Goal: Information Seeking & Learning: Learn about a topic

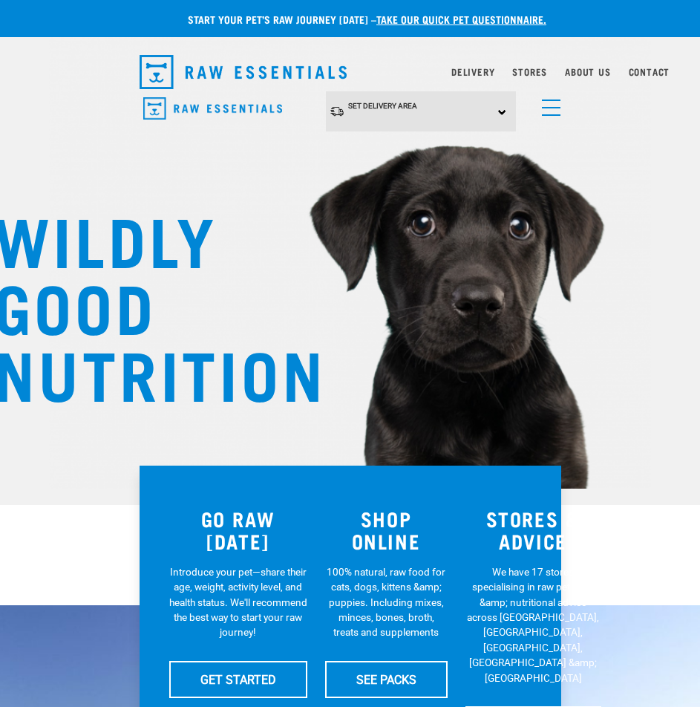
click at [541, 102] on link "menu" at bounding box center [548, 104] width 27 height 27
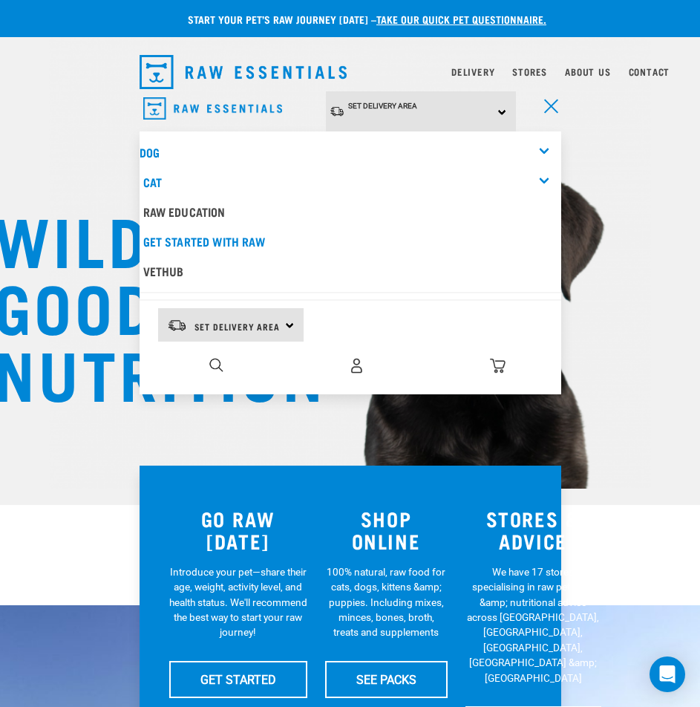
click at [540, 104] on link "menu" at bounding box center [548, 104] width 27 height 27
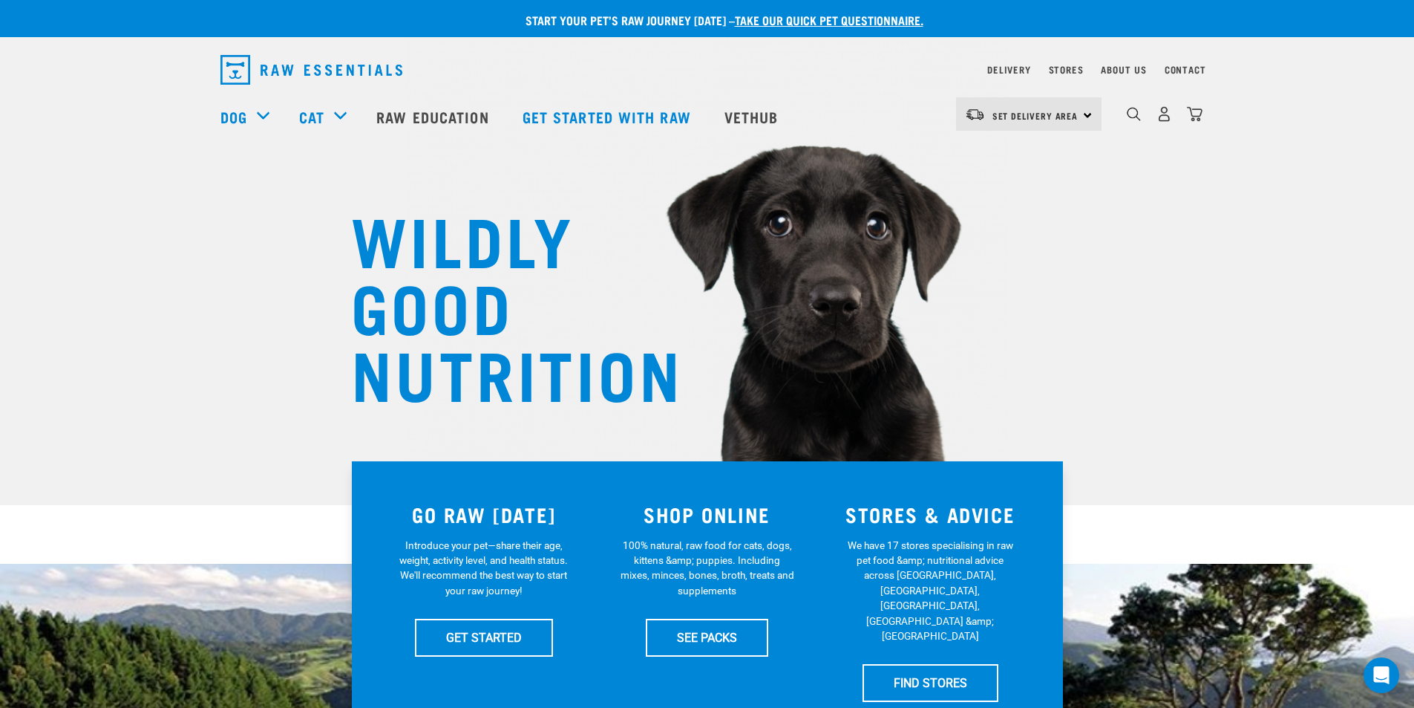
click at [699, 111] on div "dropdown navigation" at bounding box center [1134, 114] width 16 height 16
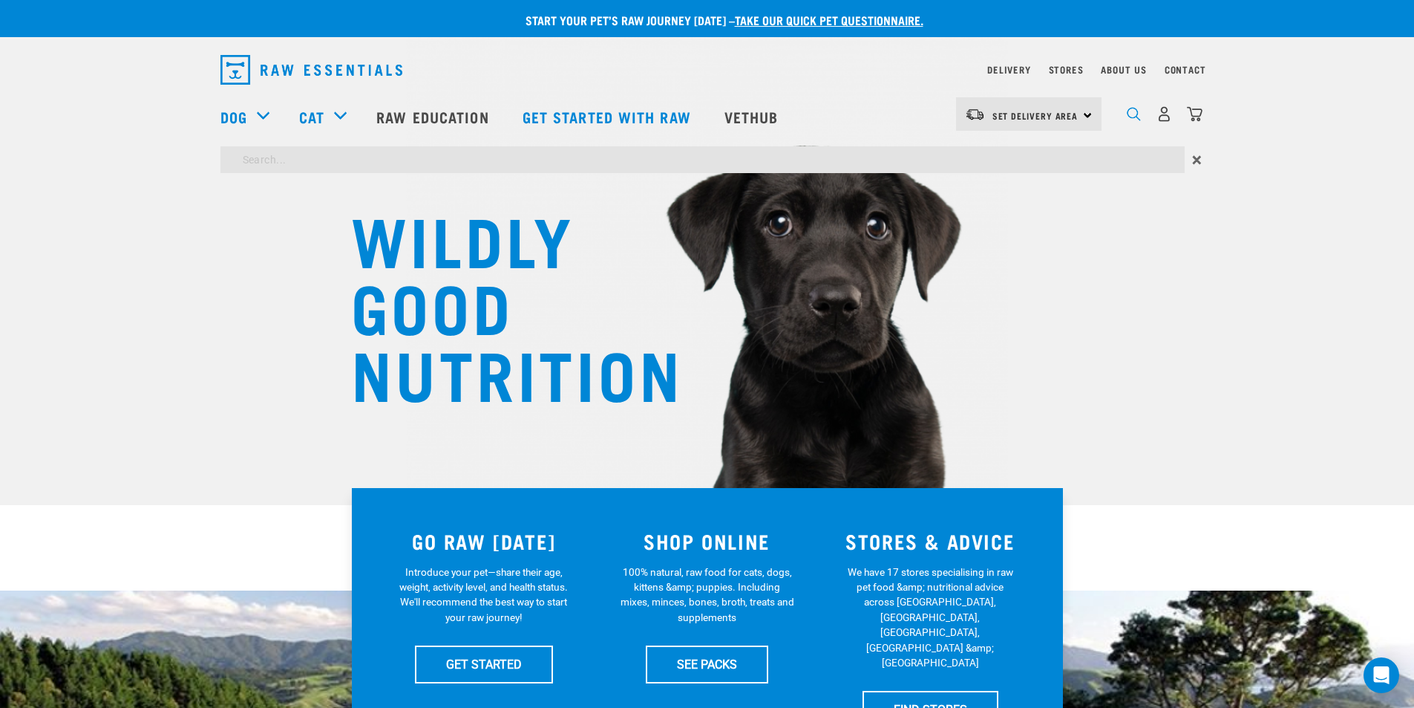
click at [699, 117] on img "dropdown navigation" at bounding box center [1134, 114] width 14 height 14
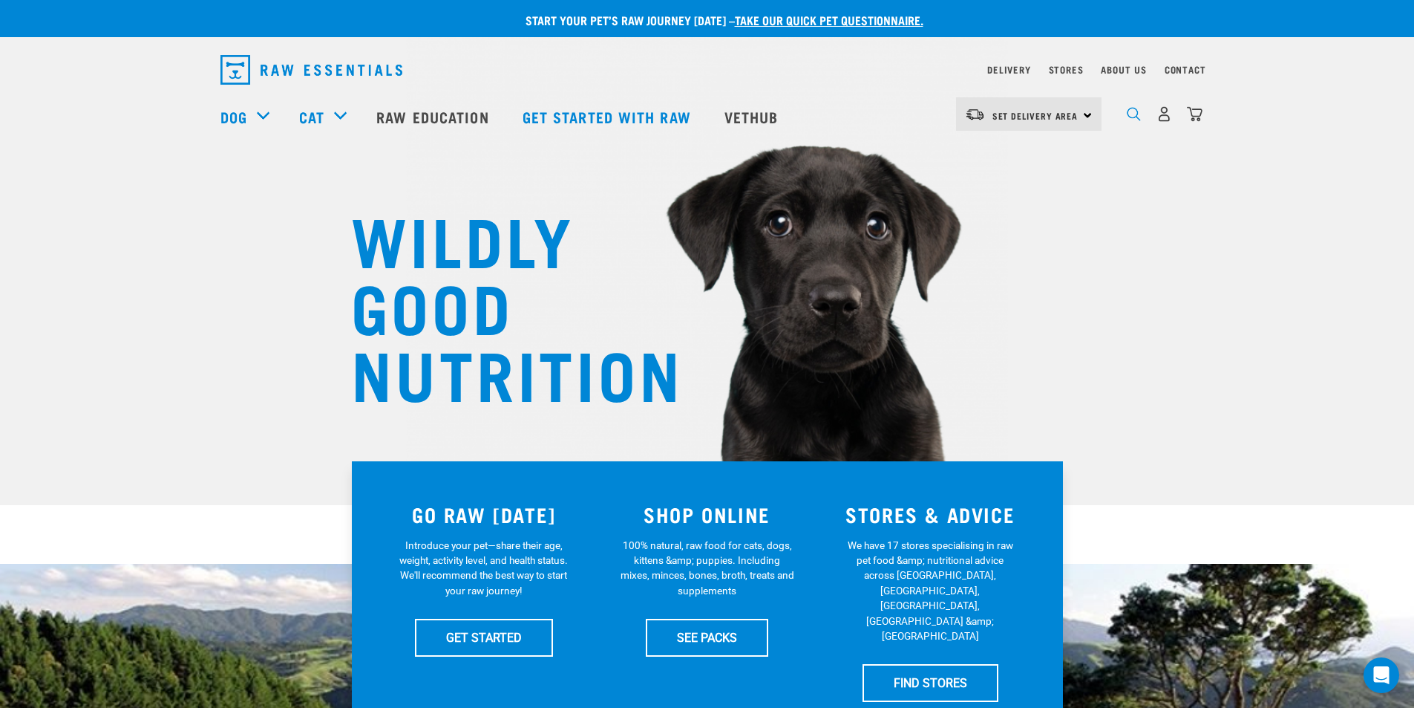
click at [699, 114] on img "dropdown navigation" at bounding box center [1134, 114] width 14 height 14
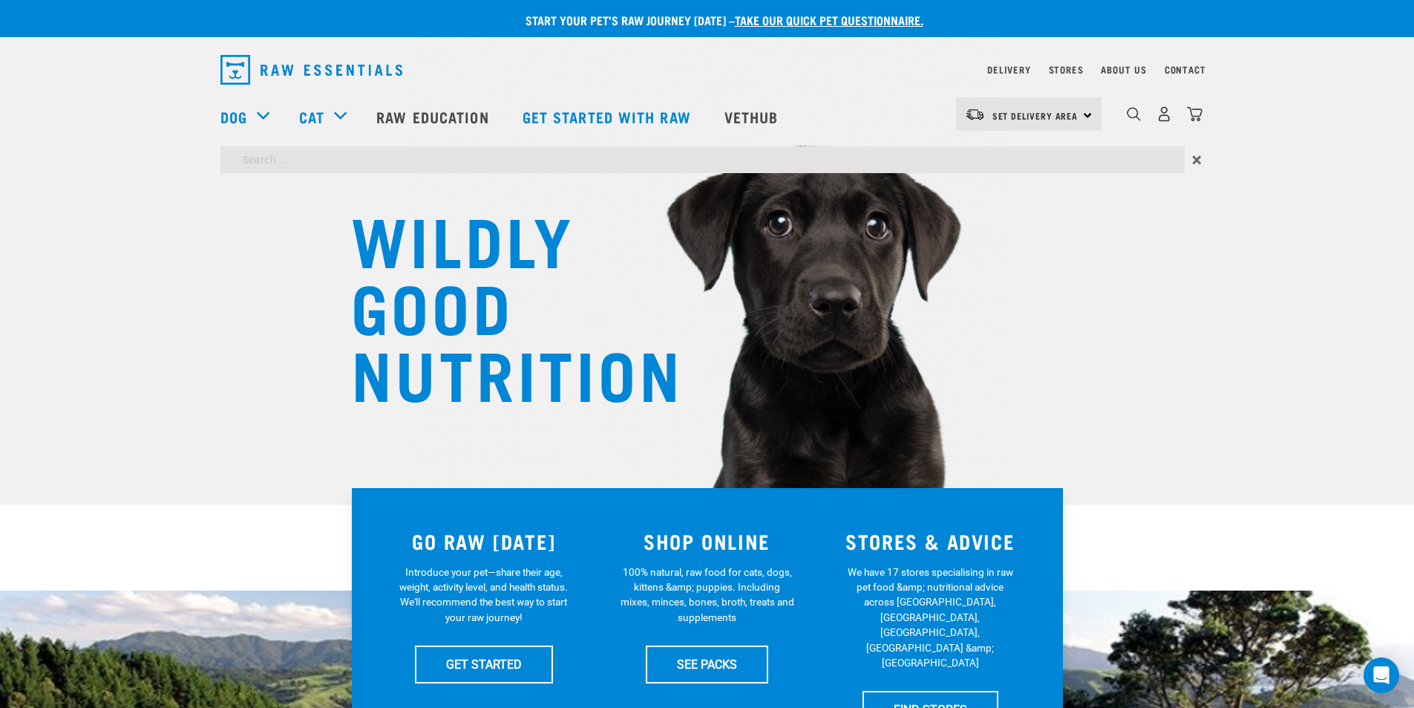
click at [699, 162] on input "search" at bounding box center [703, 159] width 964 height 27
type input "duck feet"
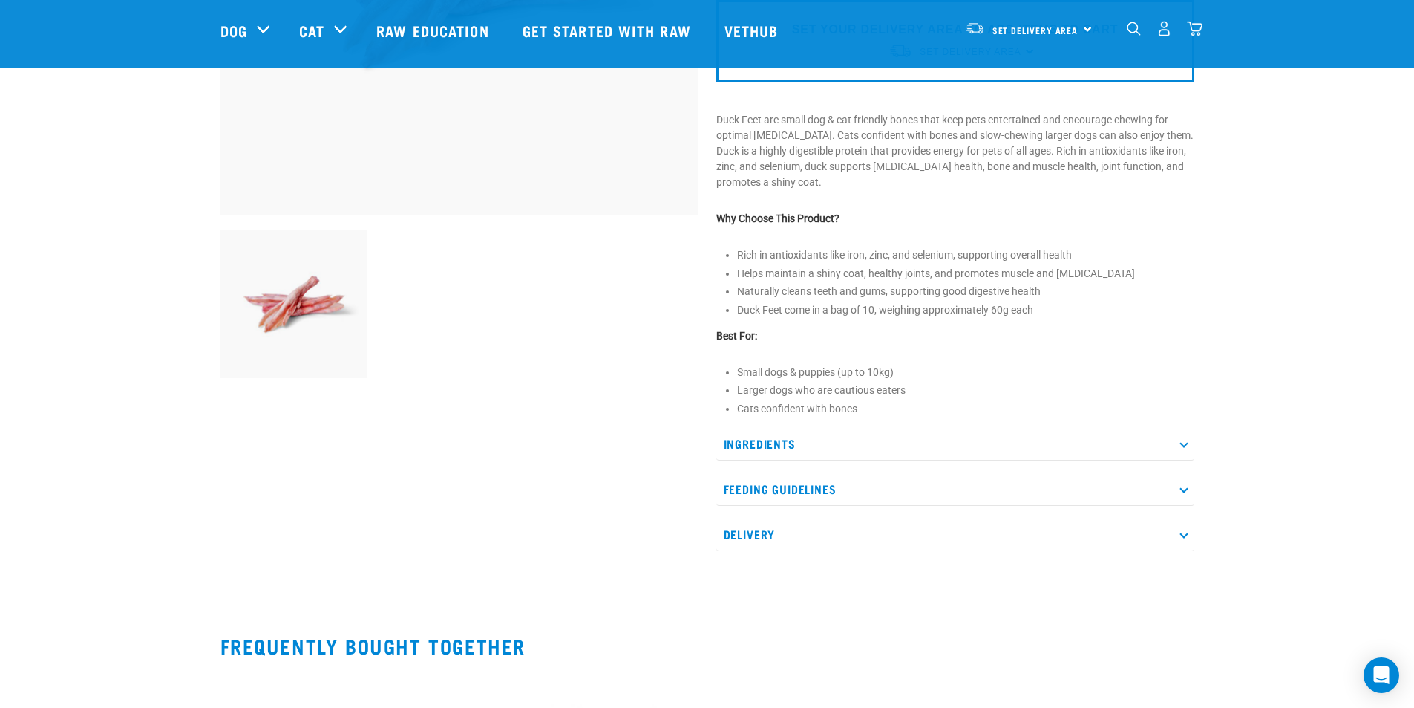
scroll to position [297, 0]
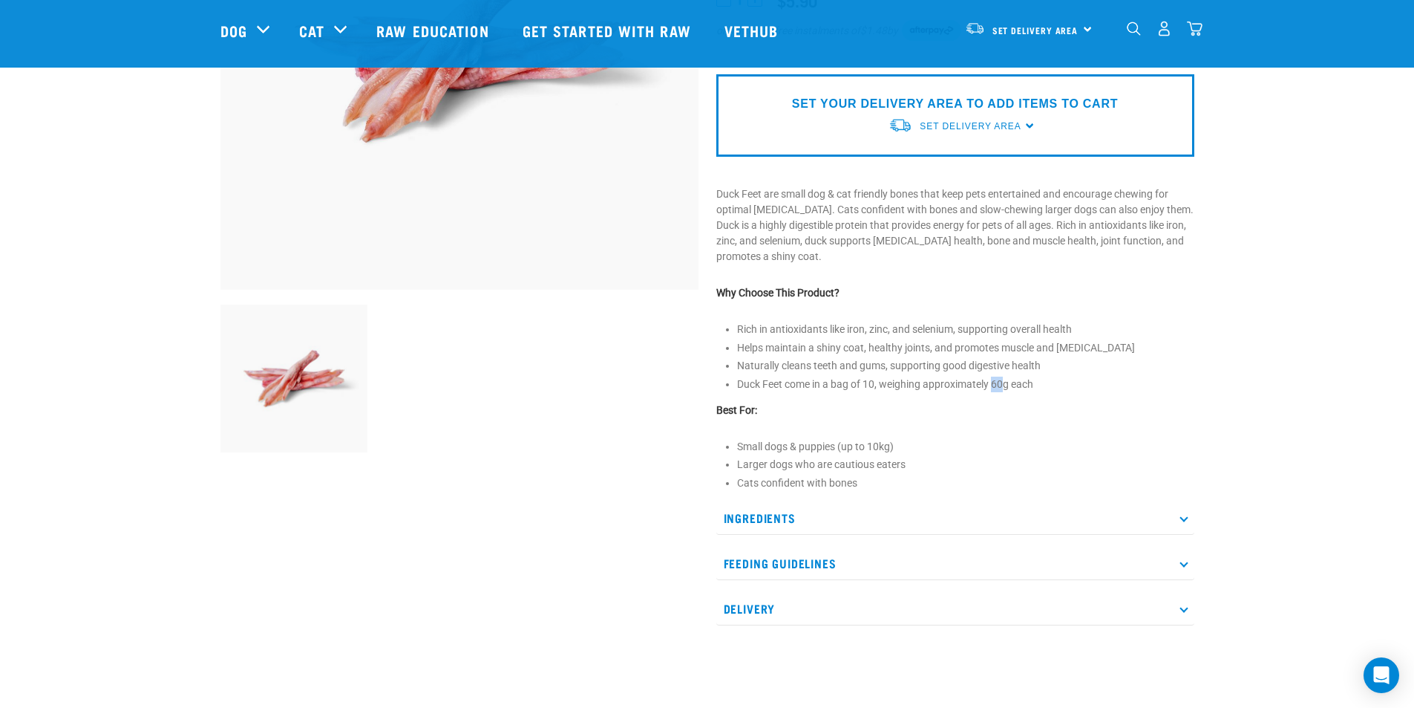
drag, startPoint x: 994, startPoint y: 382, endPoint x: 1005, endPoint y: 385, distance: 11.5
click at [1005, 385] on li "Duck Feet come in a bag of 10, weighing approximately 60g each" at bounding box center [965, 384] width 457 height 16
click at [1013, 388] on li "Duck Feet come in a bag of 10, weighing approximately 60g each" at bounding box center [965, 384] width 457 height 16
click at [1133, 26] on img "dropdown navigation" at bounding box center [1134, 29] width 14 height 14
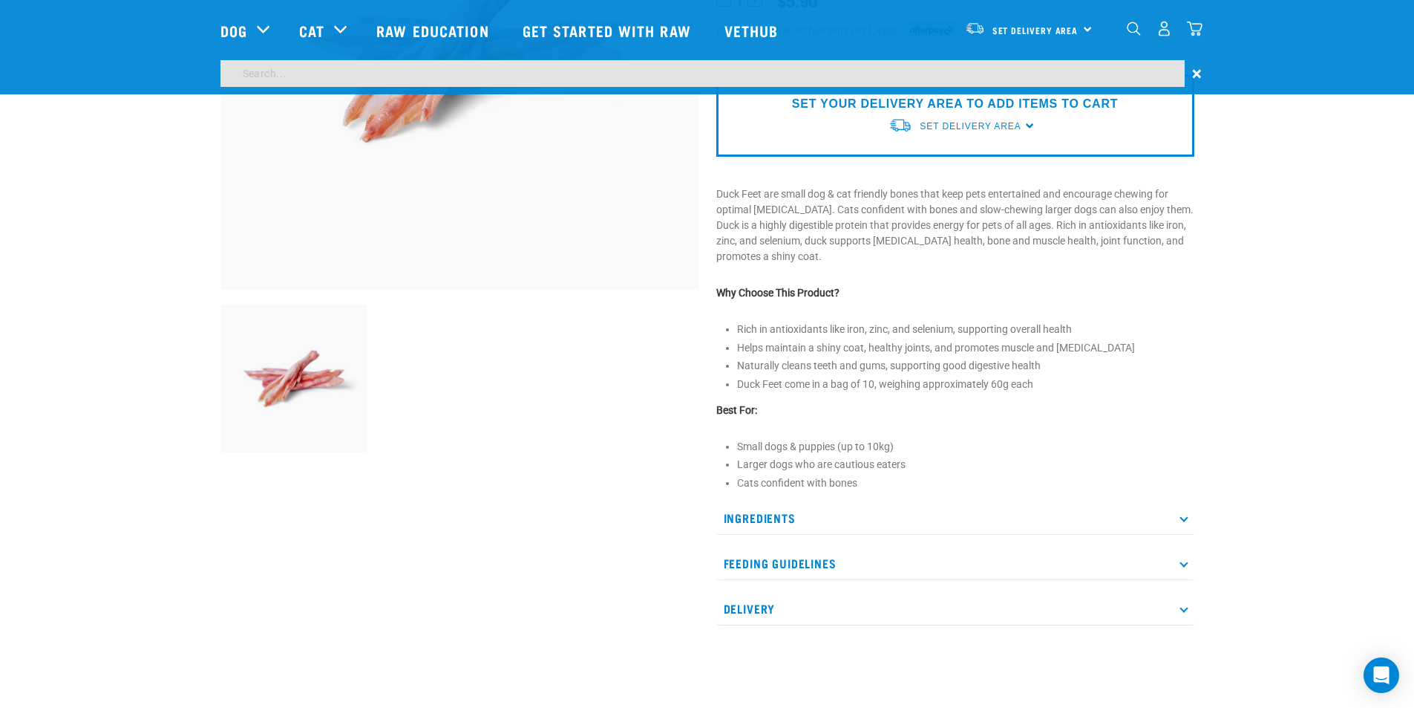
click at [708, 76] on input "search" at bounding box center [703, 73] width 964 height 27
type input "duck neck"
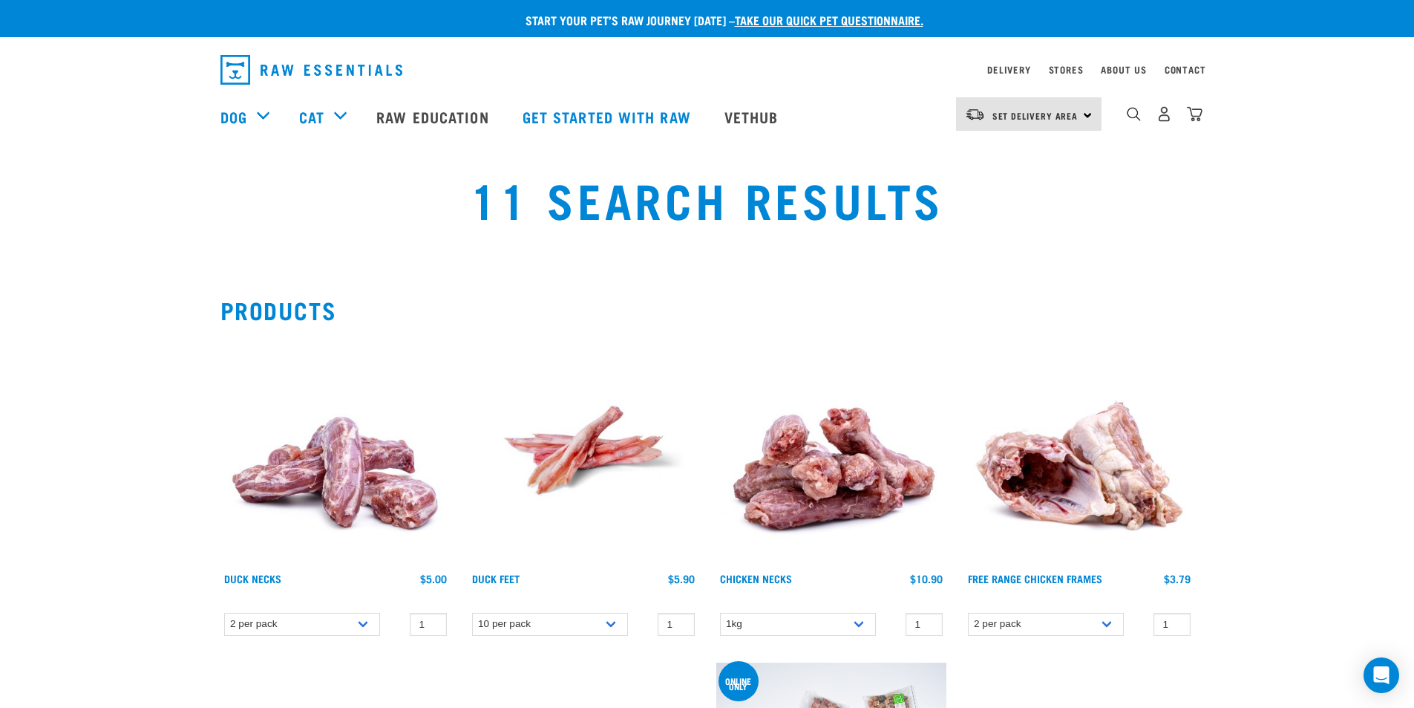
click at [1126, 114] on div "dropdown navigation" at bounding box center [1134, 114] width 16 height 16
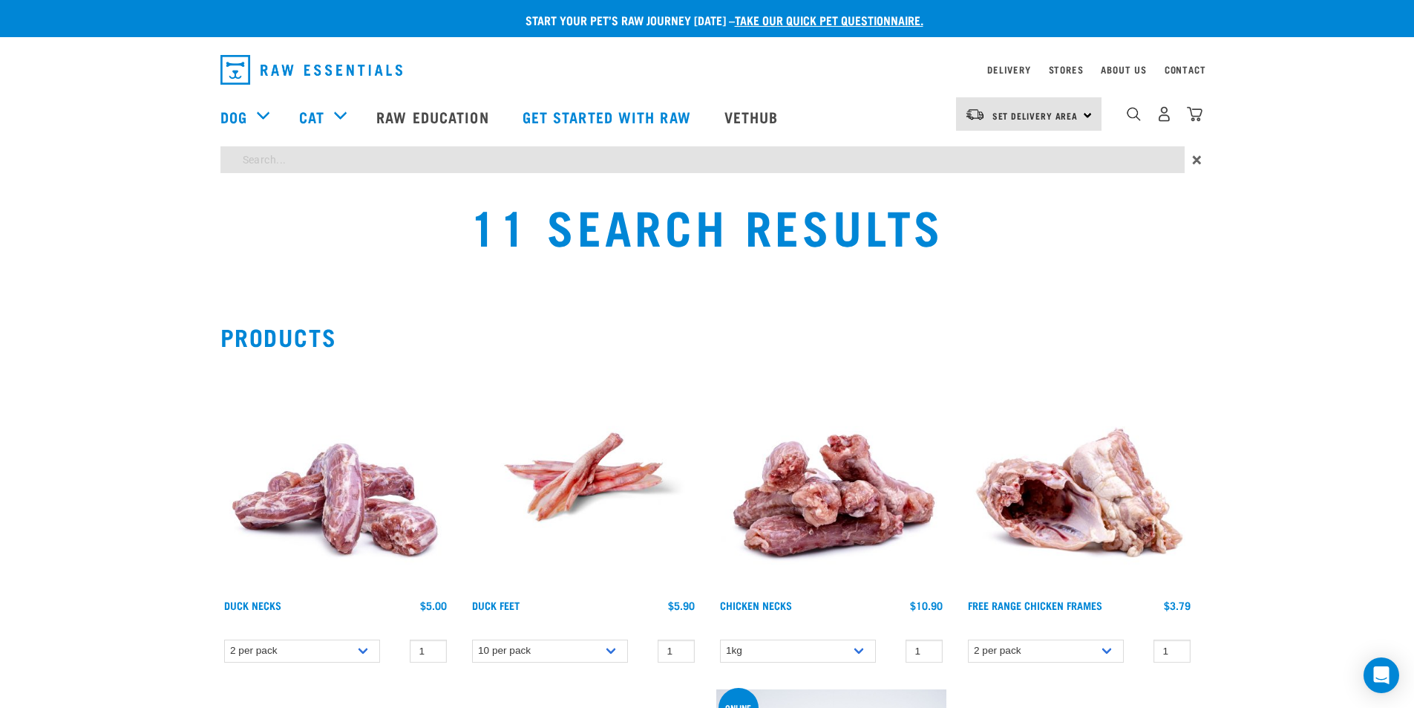
click at [1093, 154] on input "search" at bounding box center [703, 159] width 964 height 27
type input "duck wing"
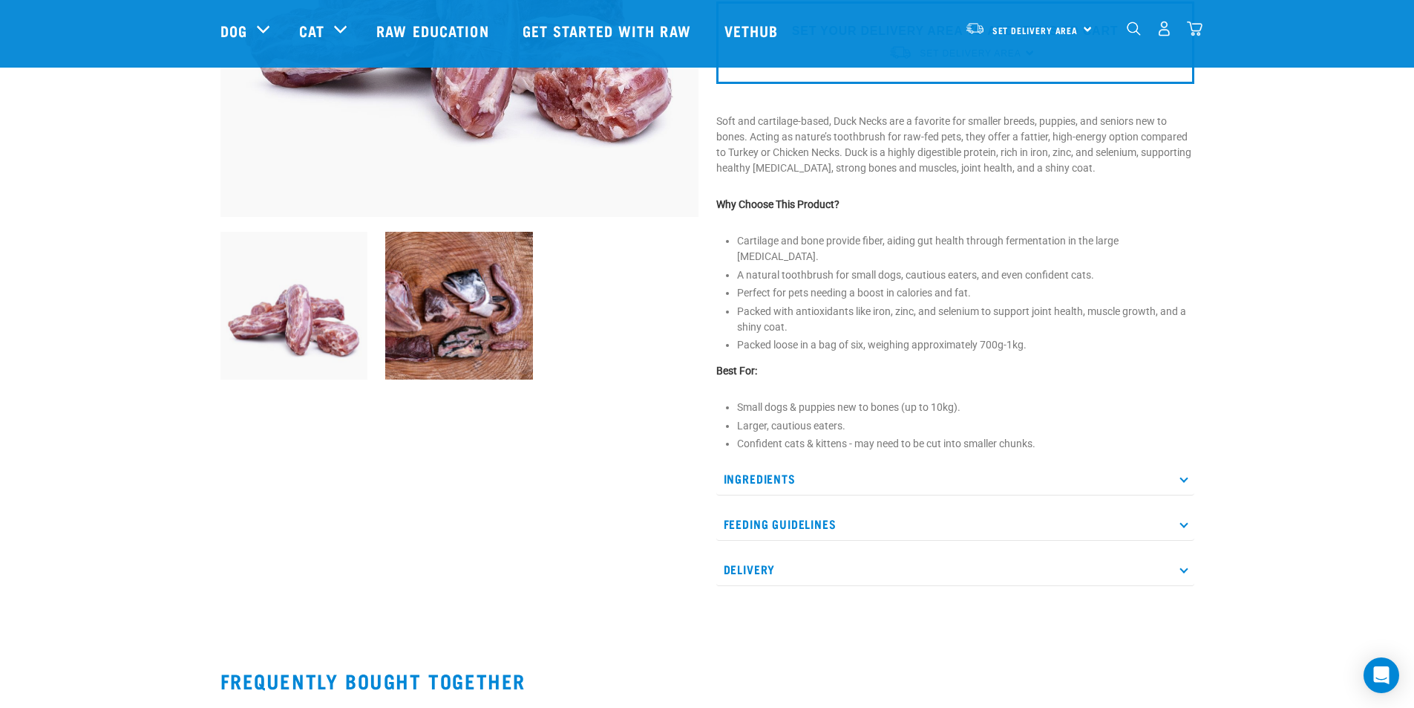
scroll to position [371, 0]
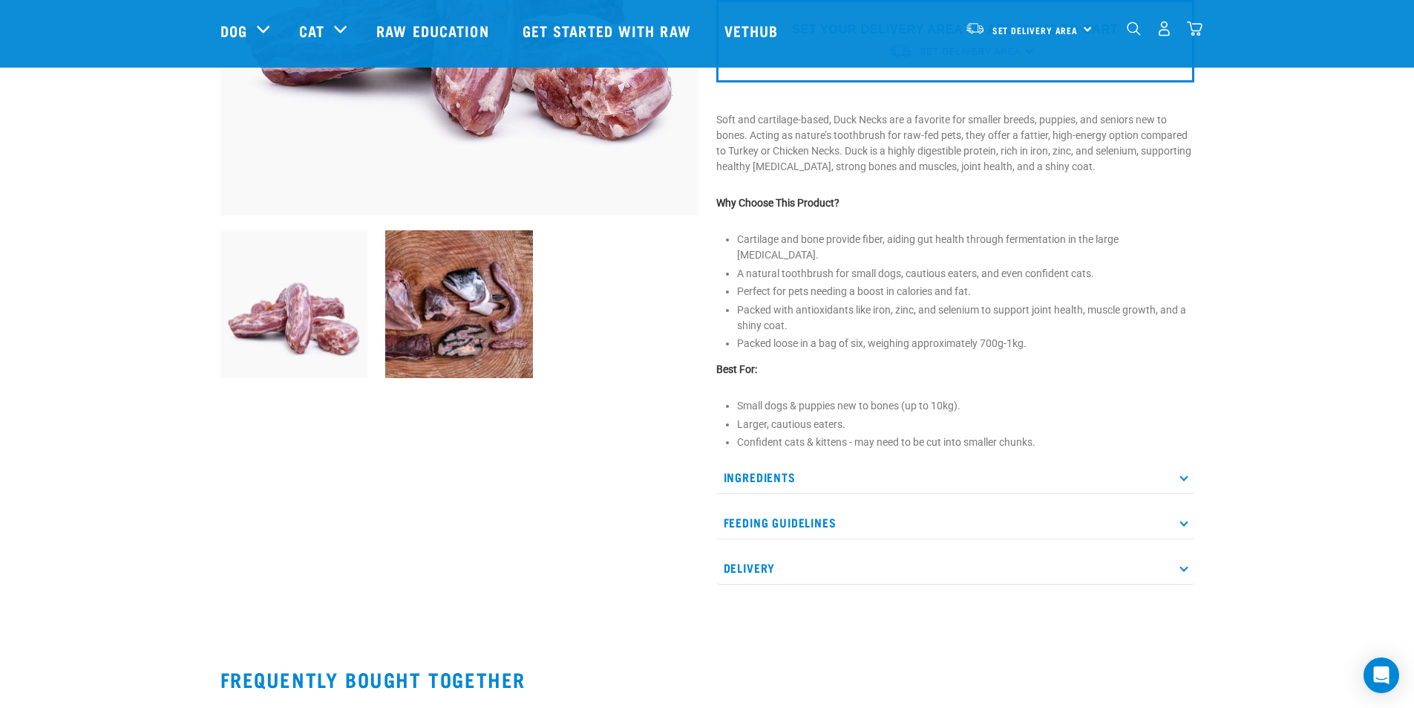
click at [962, 460] on p "Ingredients" at bounding box center [955, 476] width 478 height 33
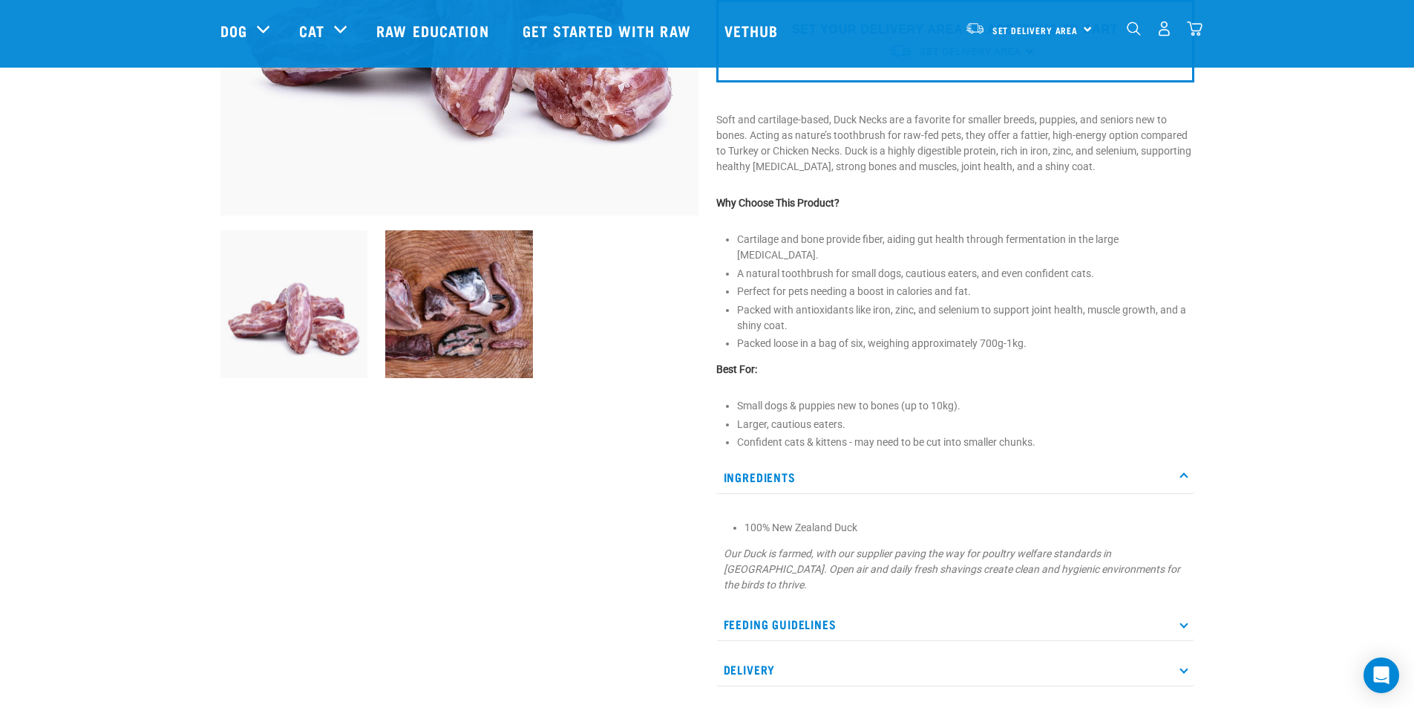
scroll to position [445, 0]
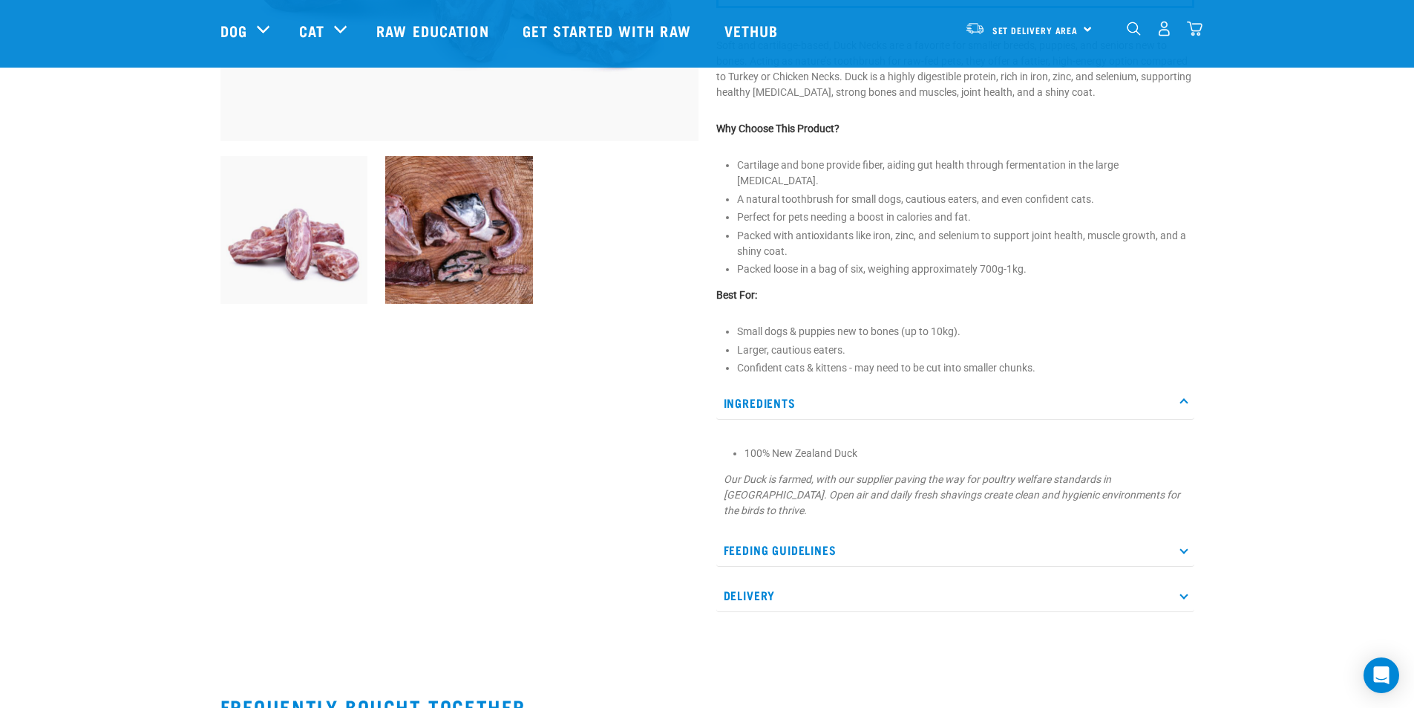
click at [952, 533] on p "Feeding Guidelines" at bounding box center [955, 549] width 478 height 33
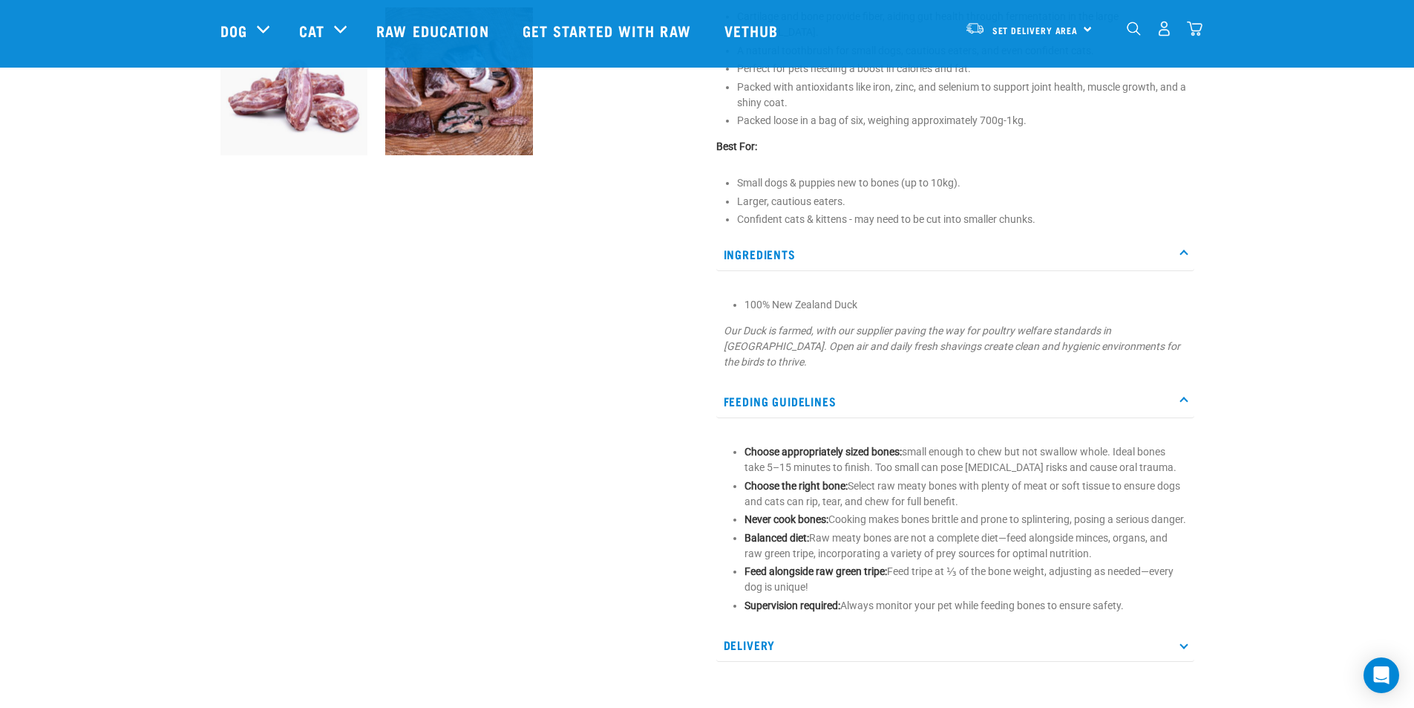
scroll to position [668, 0]
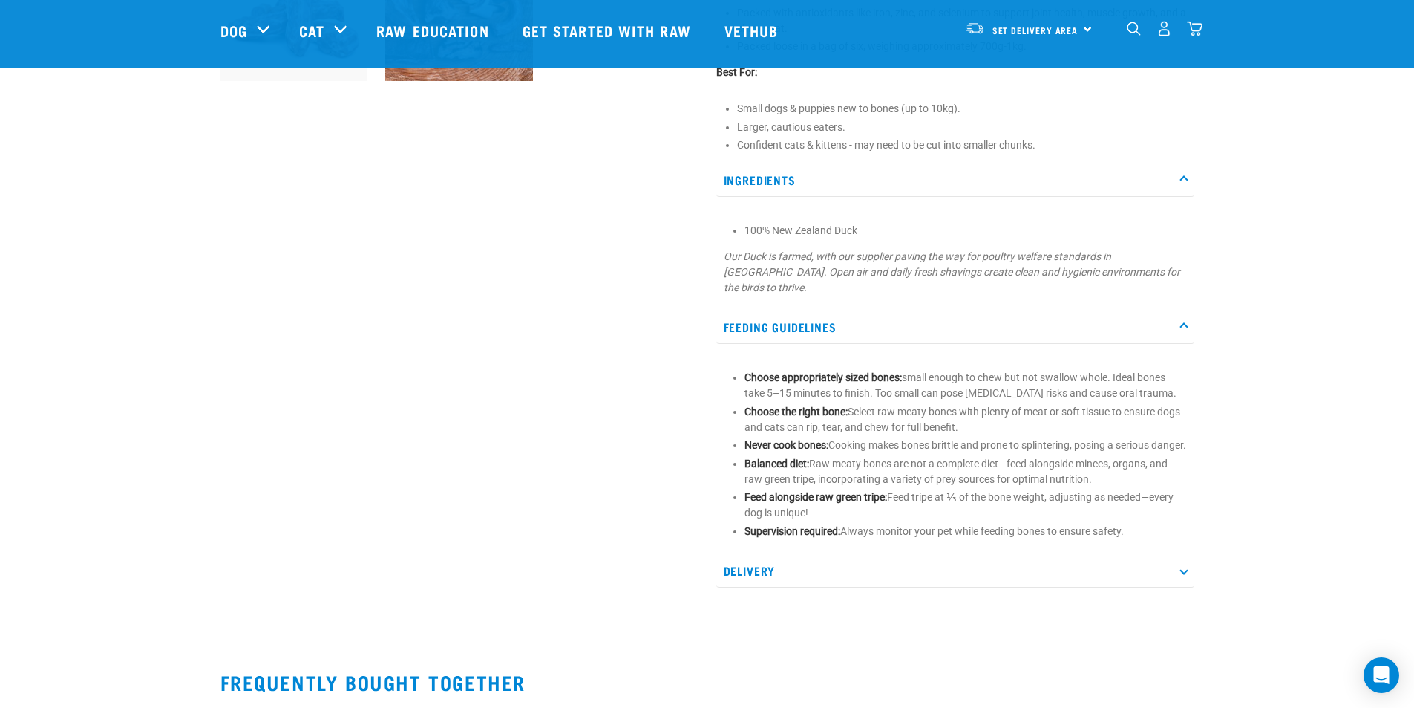
click at [957, 554] on p "Delivery" at bounding box center [955, 570] width 478 height 33
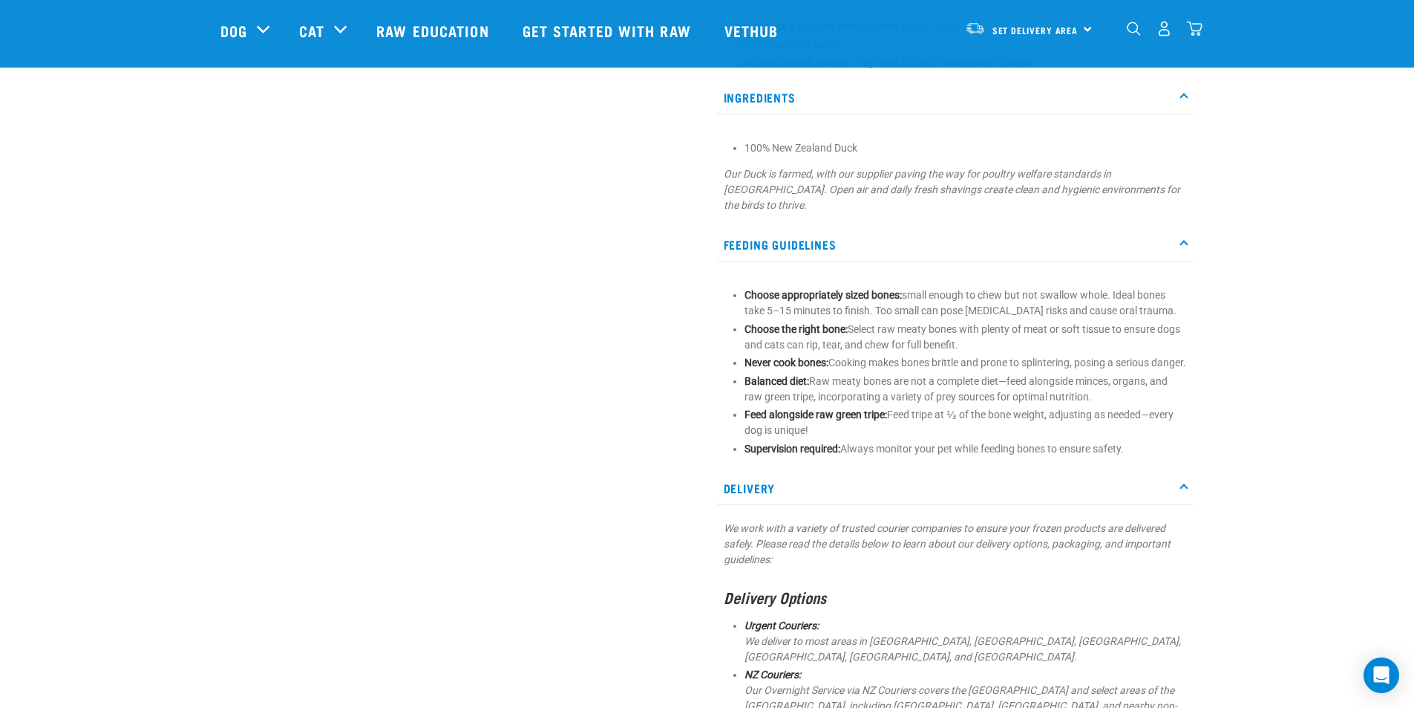
scroll to position [742, 0]
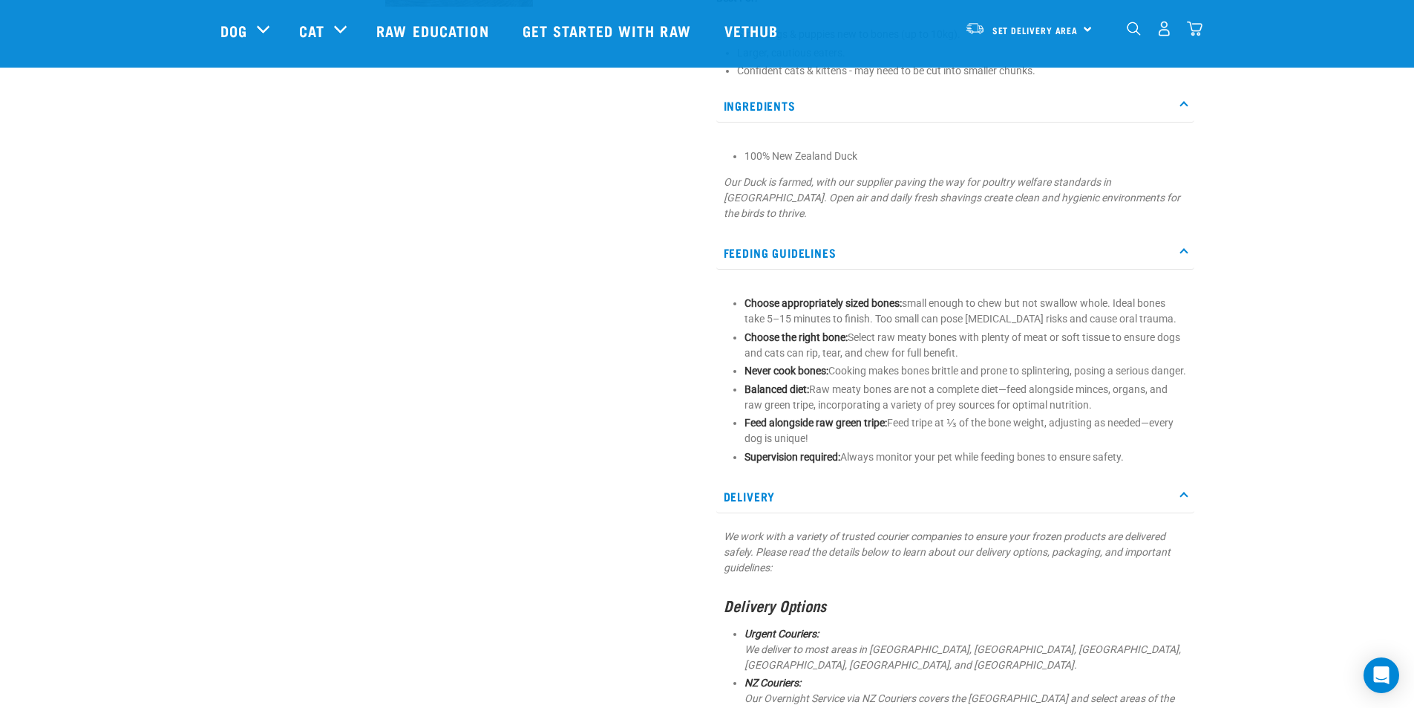
click at [941, 492] on p "Delivery" at bounding box center [955, 496] width 478 height 33
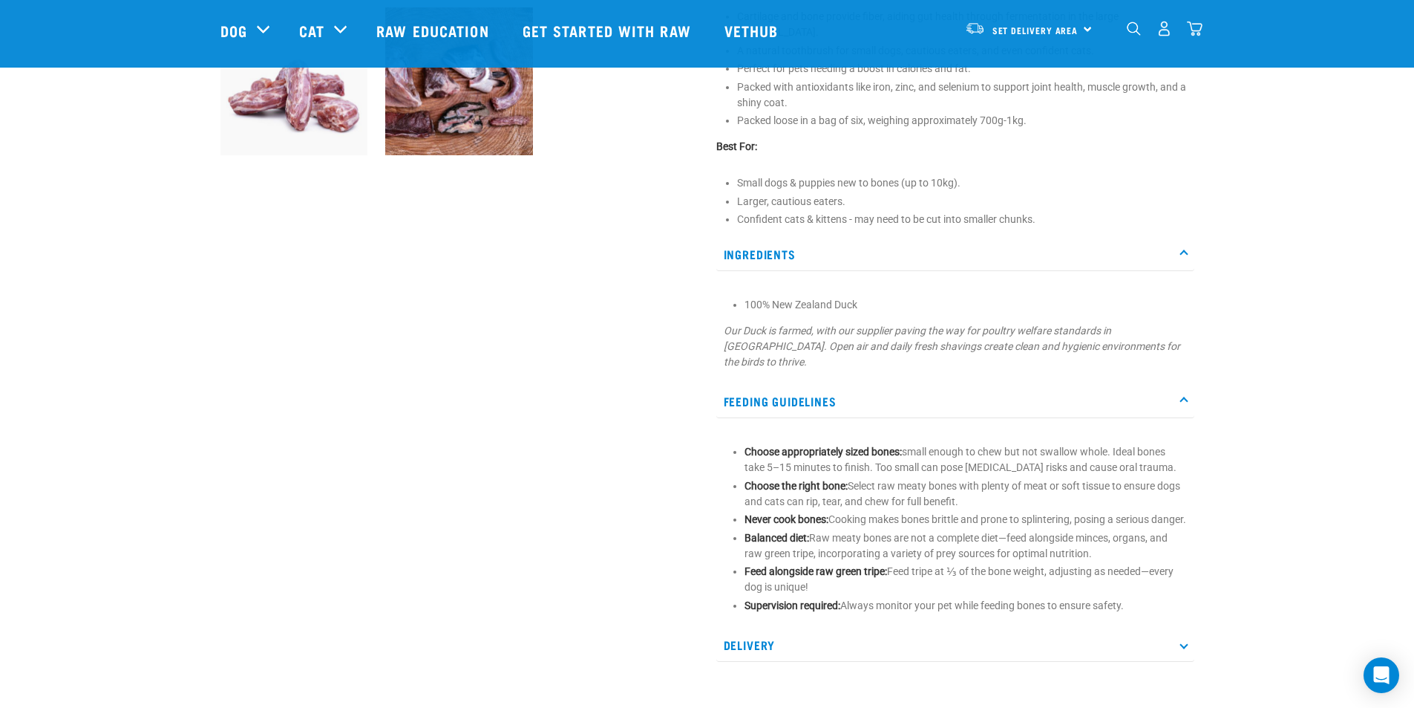
scroll to position [520, 0]
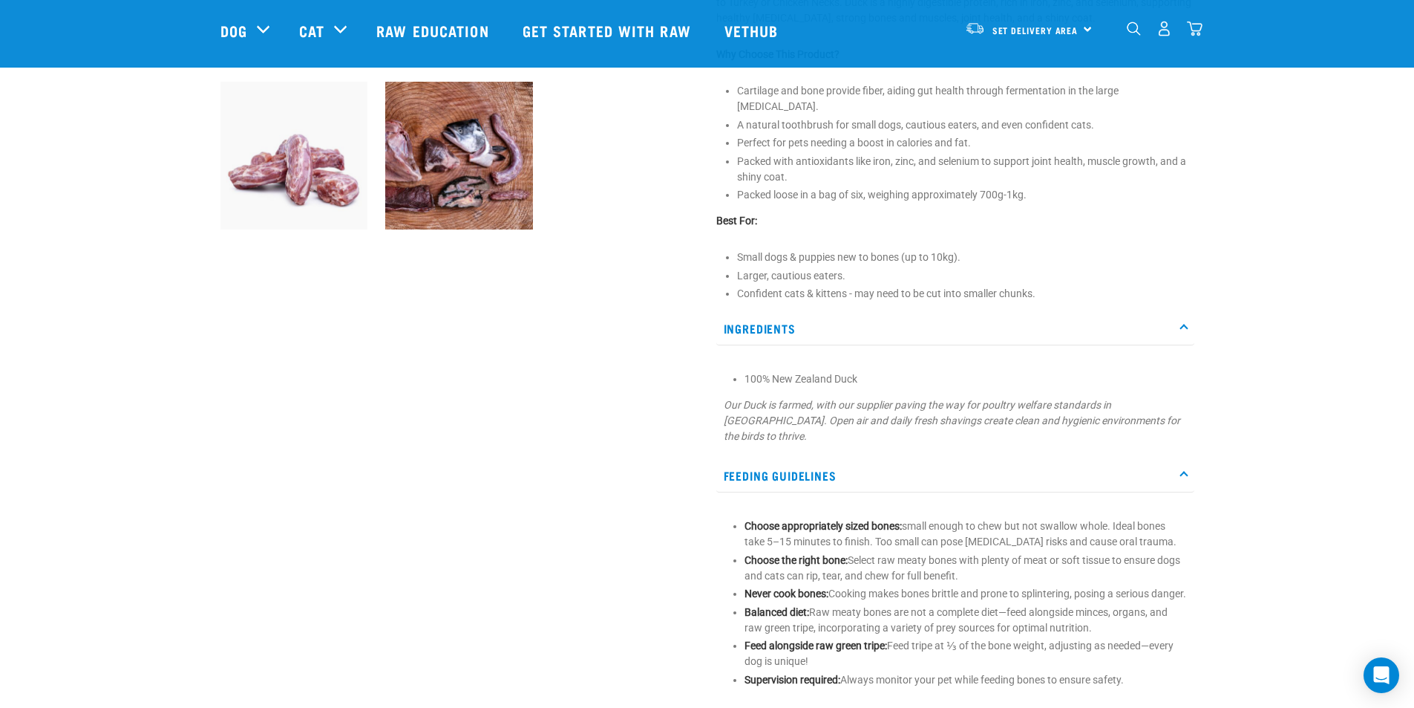
click at [957, 459] on p "Feeding Guidelines" at bounding box center [955, 475] width 478 height 33
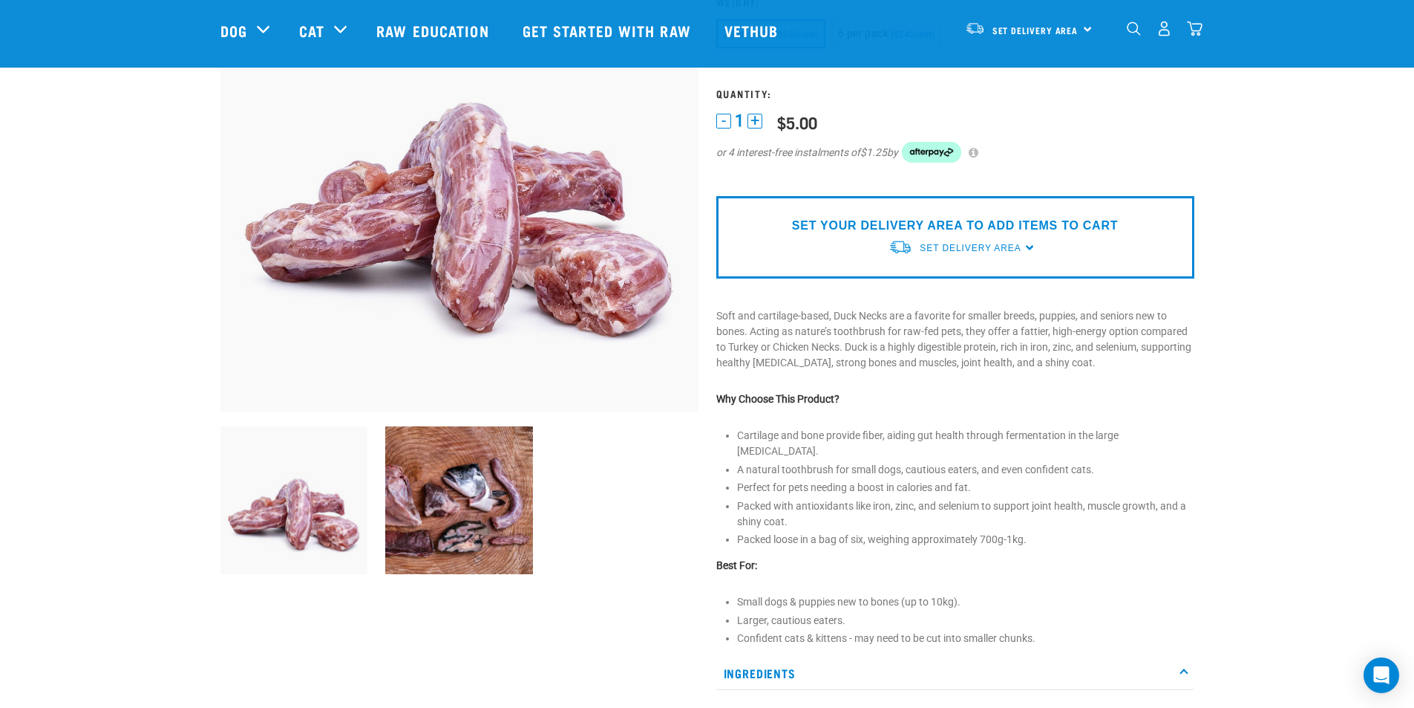
scroll to position [148, 0]
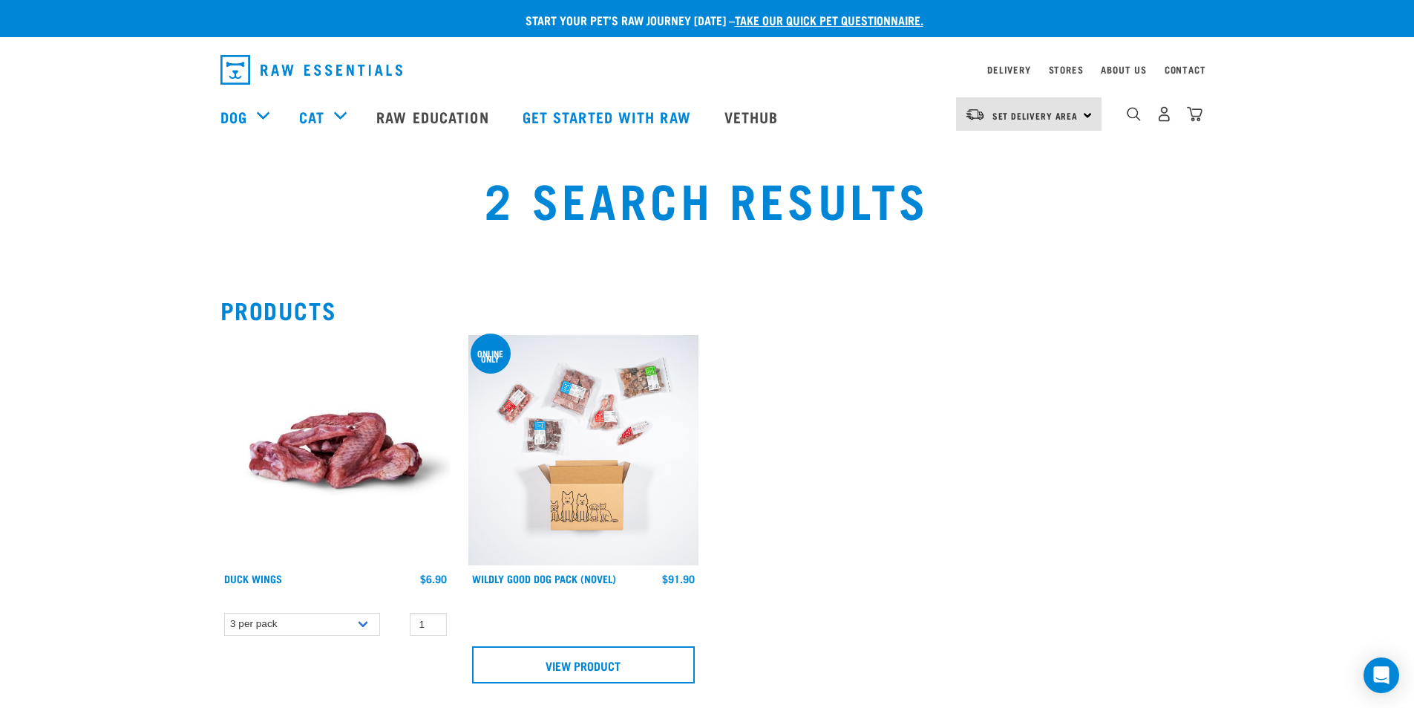
click at [1124, 111] on div "0" at bounding box center [1153, 116] width 102 height 59
click at [1131, 121] on img "dropdown navigation" at bounding box center [1134, 114] width 14 height 14
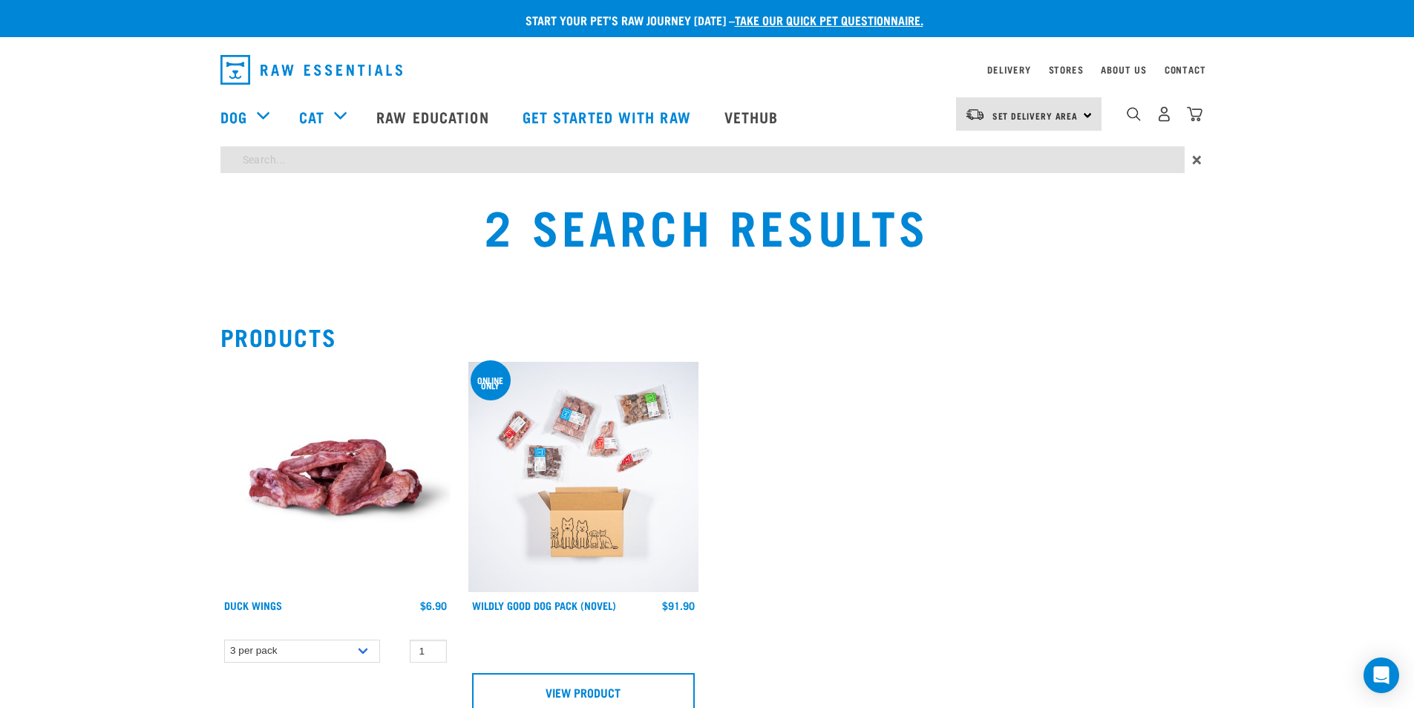
click at [650, 168] on input "search" at bounding box center [703, 159] width 964 height 27
type input "turkey"
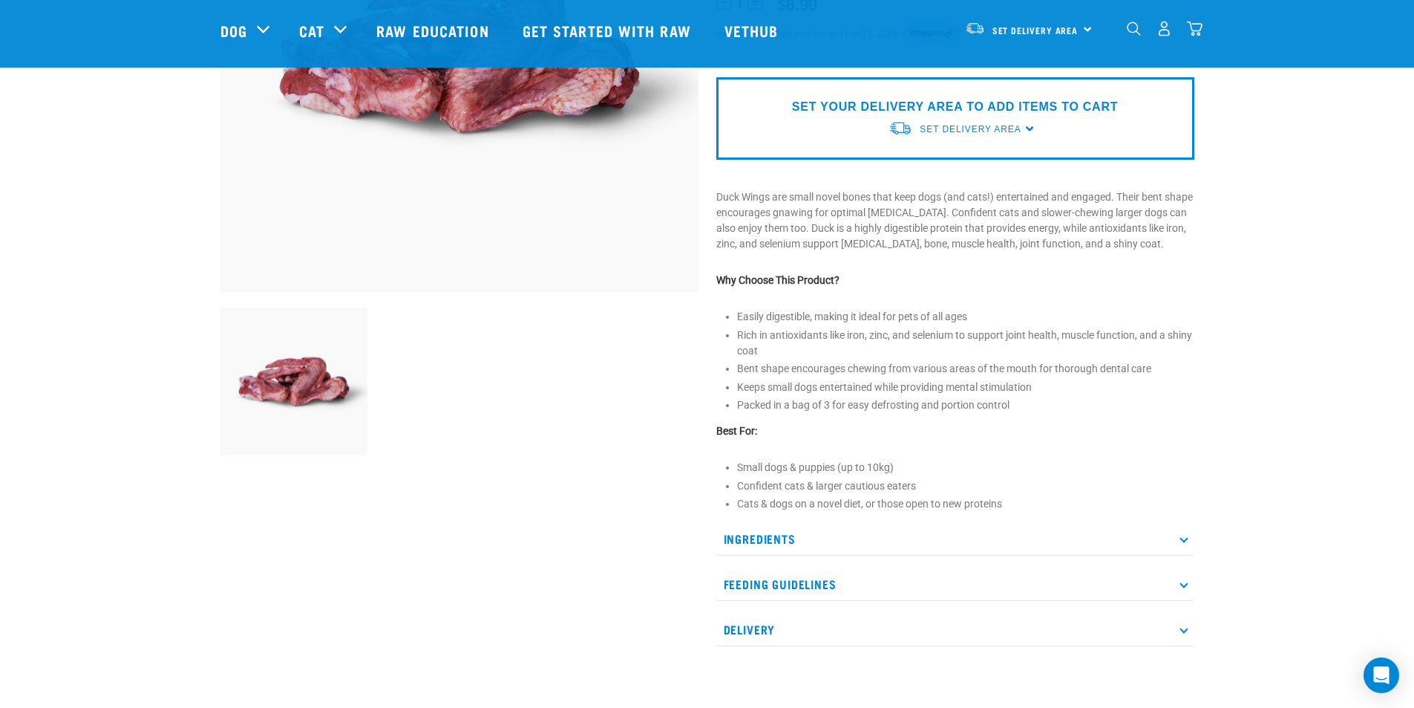
scroll to position [297, 0]
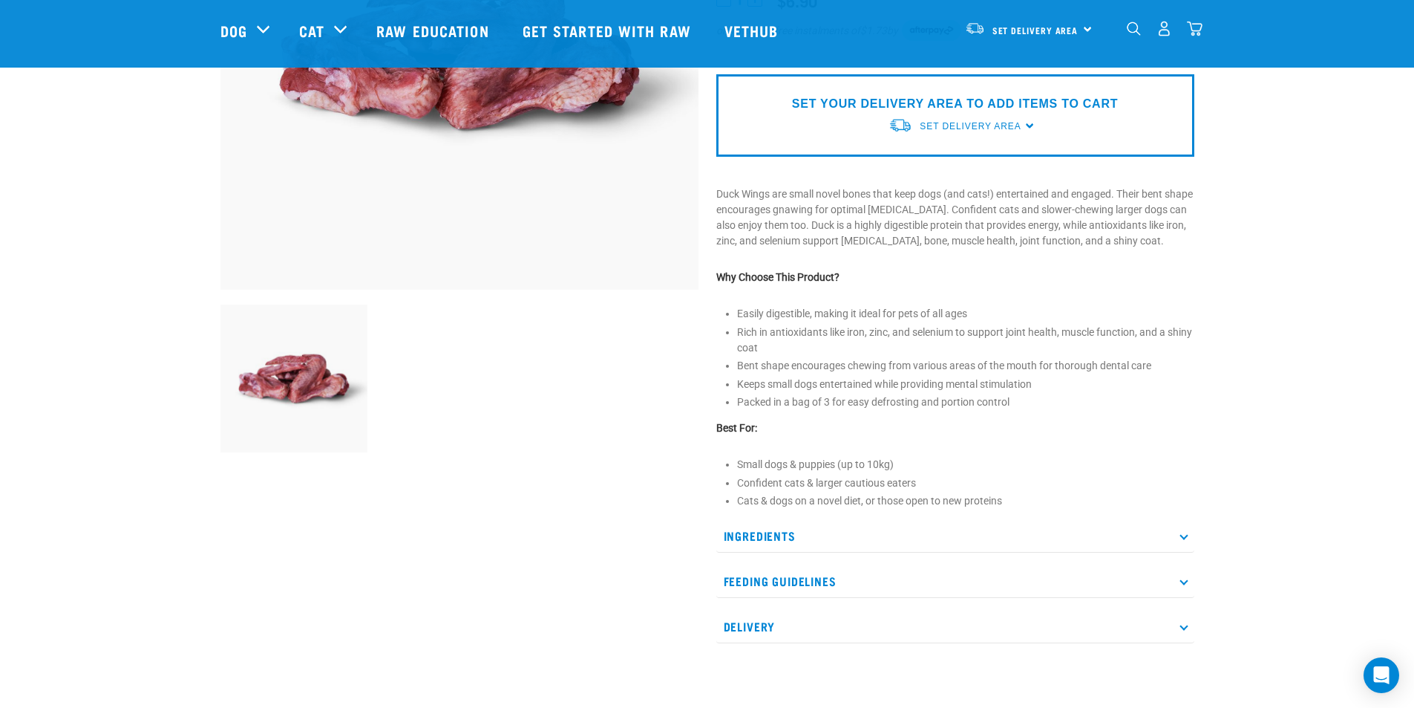
click at [846, 552] on p "Ingredients" at bounding box center [955, 535] width 478 height 33
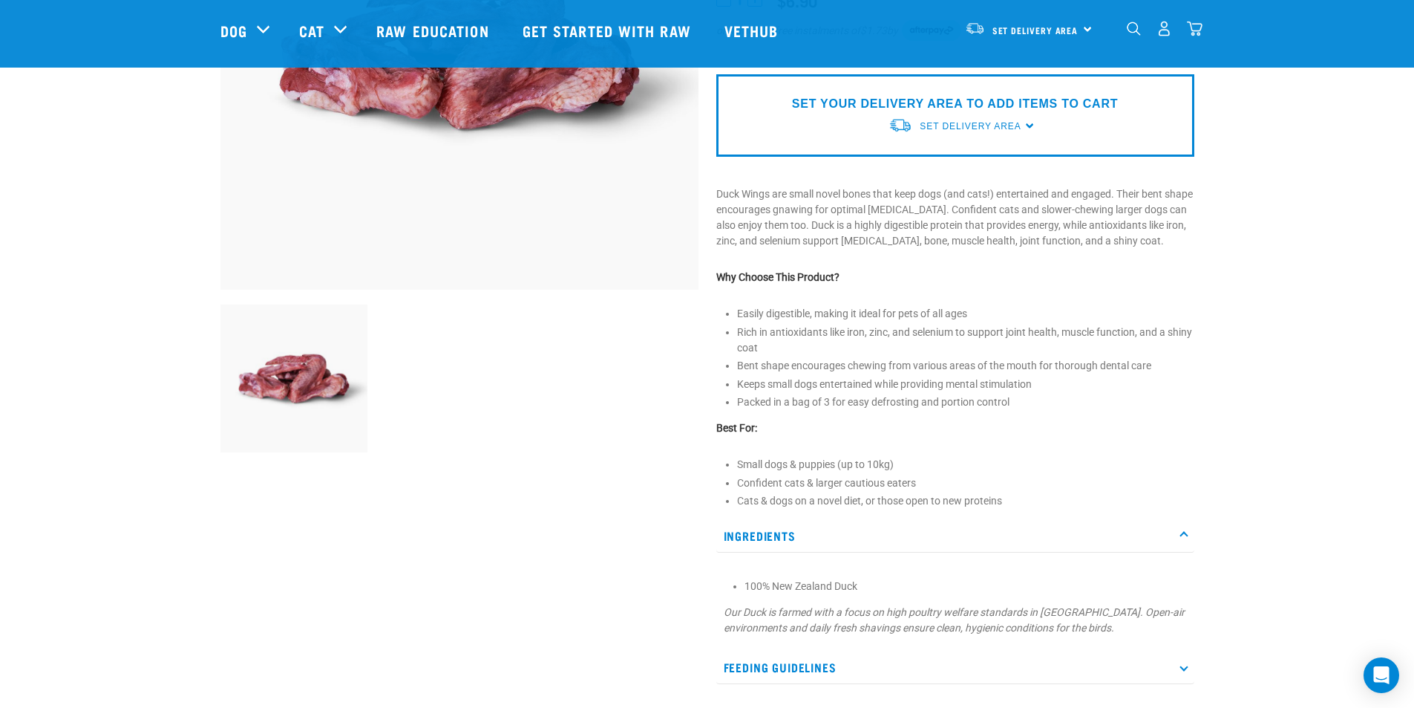
click at [858, 533] on p "Ingredients" at bounding box center [955, 535] width 478 height 33
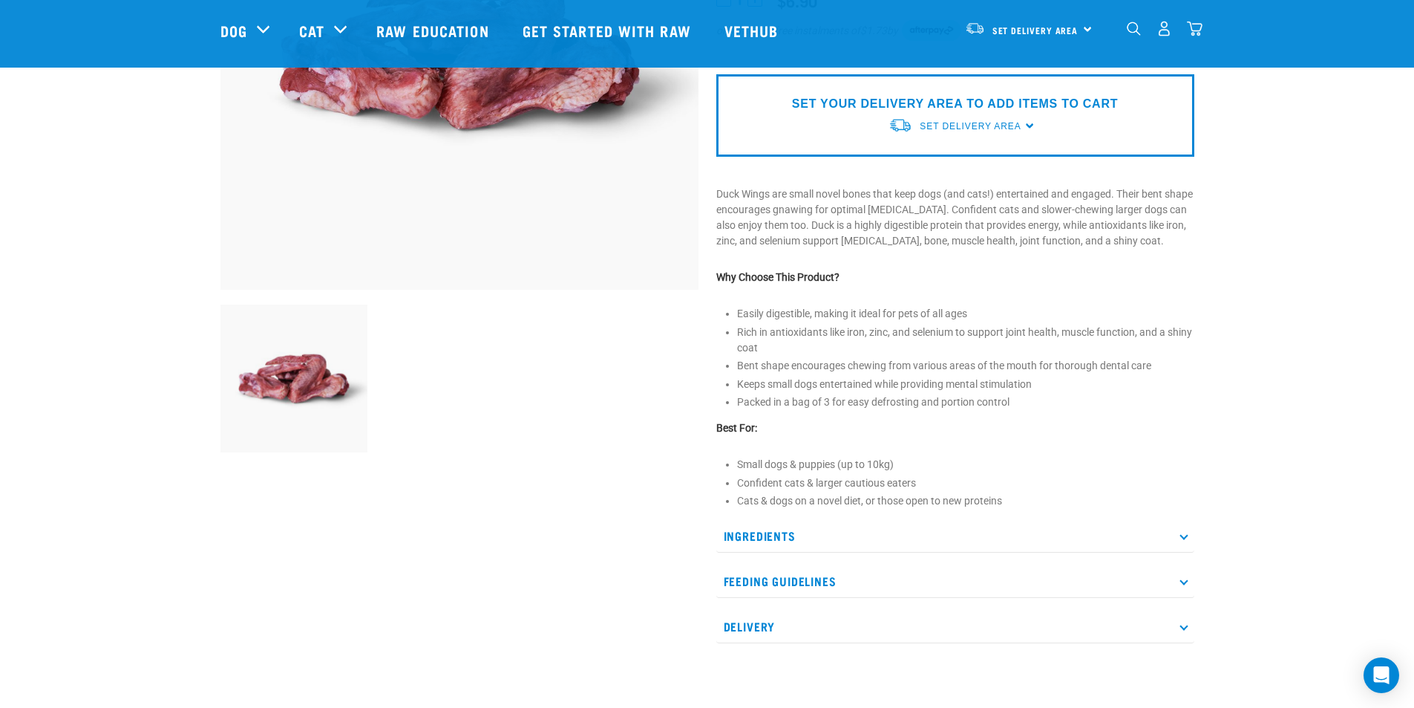
click at [924, 559] on div "Ingredients 100% New Zealand Duck Our Duck is farmed with a focus on high poult…" at bounding box center [955, 581] width 478 height 124
click at [923, 581] on p "Feeding Guidelines" at bounding box center [955, 580] width 478 height 33
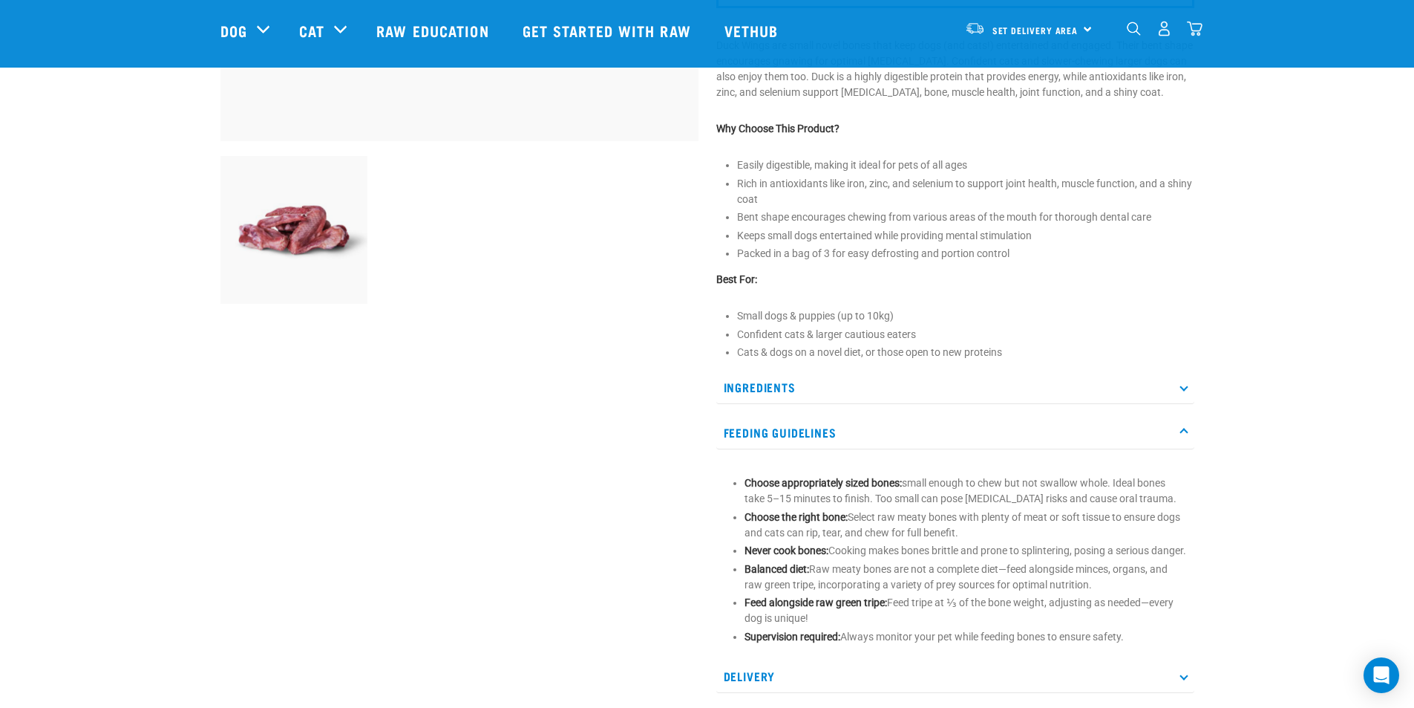
scroll to position [520, 0]
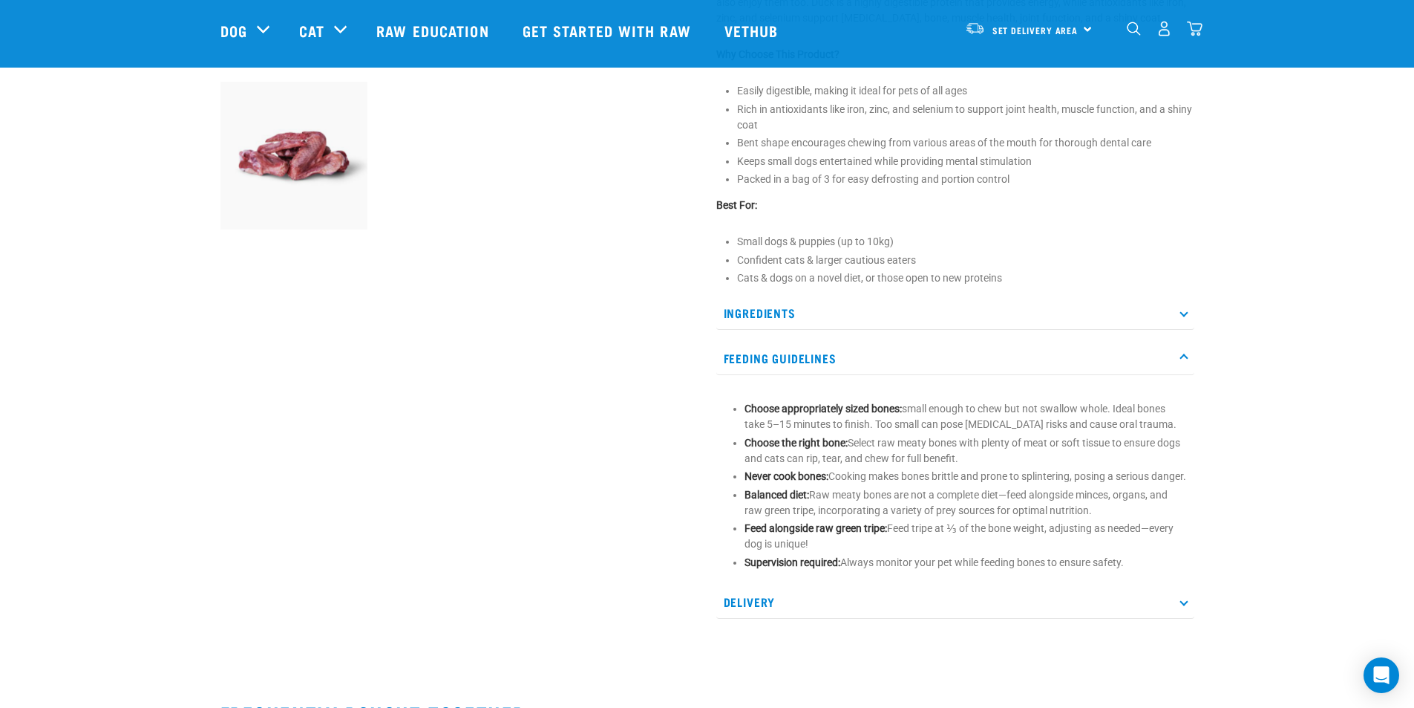
click at [916, 362] on p "Feeding Guidelines" at bounding box center [955, 358] width 478 height 33
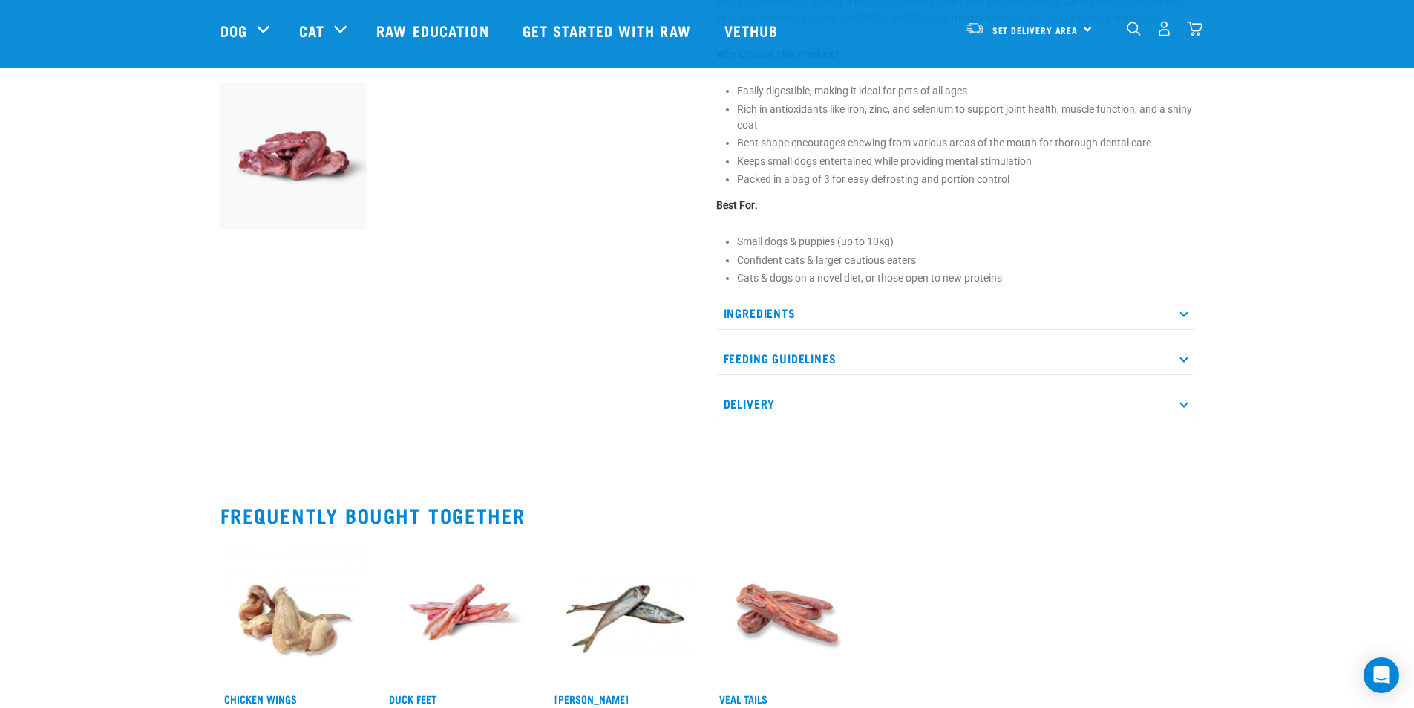
click at [918, 407] on p "Delivery" at bounding box center [955, 403] width 478 height 33
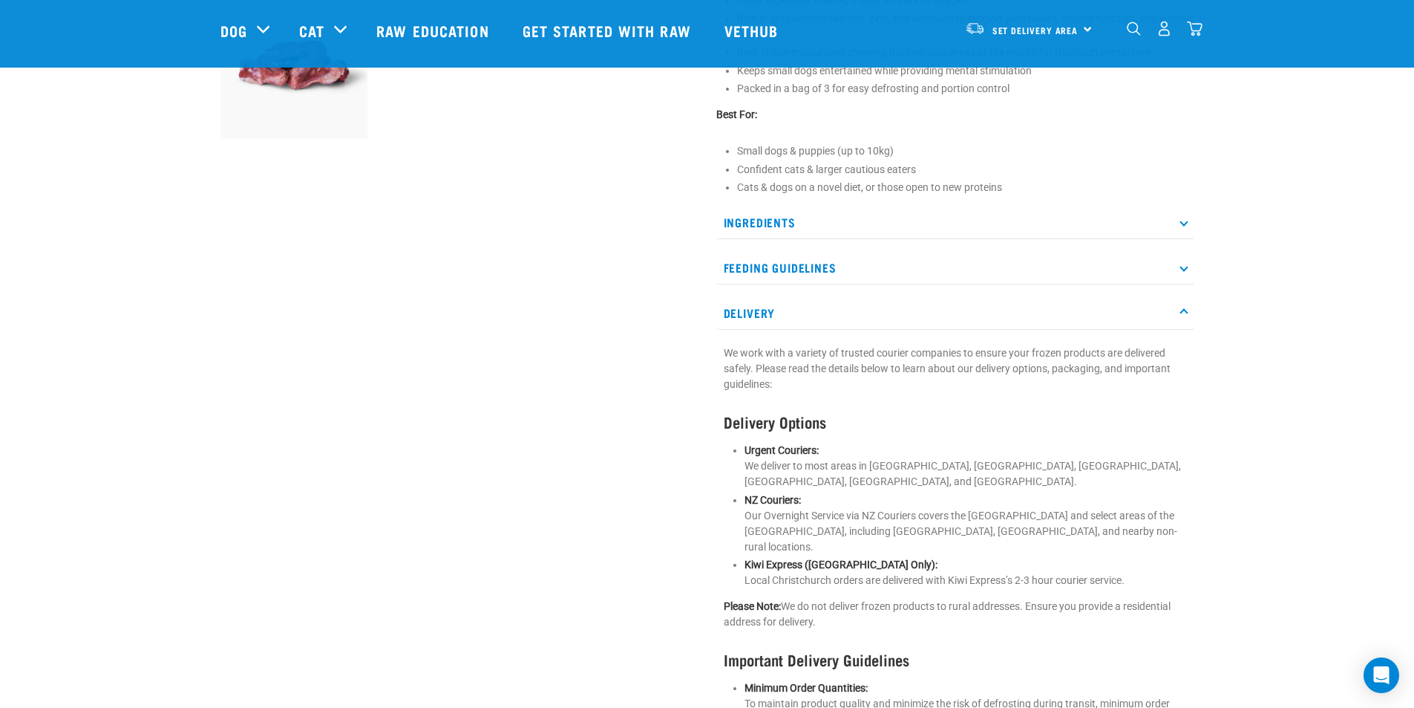
scroll to position [594, 0]
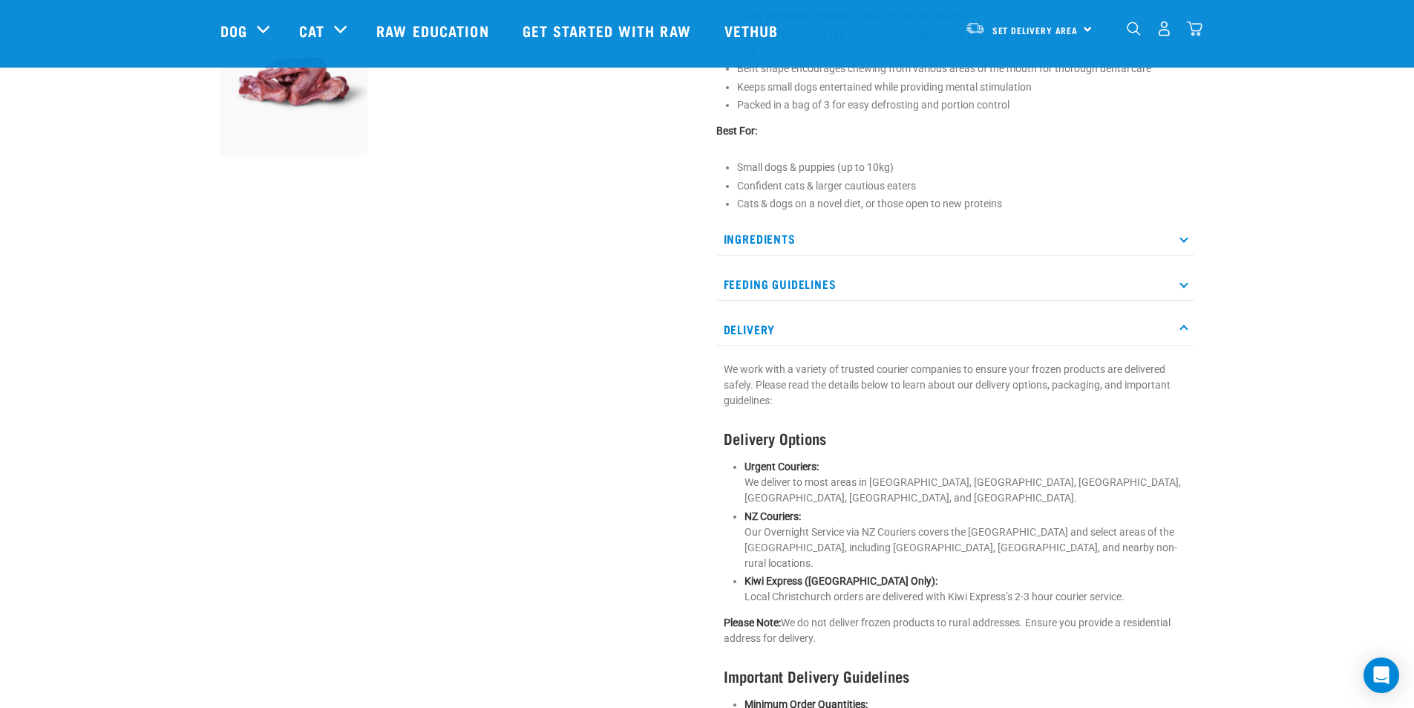
click at [918, 387] on p "We work with a variety of trusted courier companies to ensure your frozen produ…" at bounding box center [955, 385] width 463 height 47
click at [921, 349] on div "Delivery We work with a variety of trusted courier companies to ensure your fro…" at bounding box center [955, 577] width 478 height 529
click at [921, 334] on p "Delivery" at bounding box center [955, 329] width 478 height 33
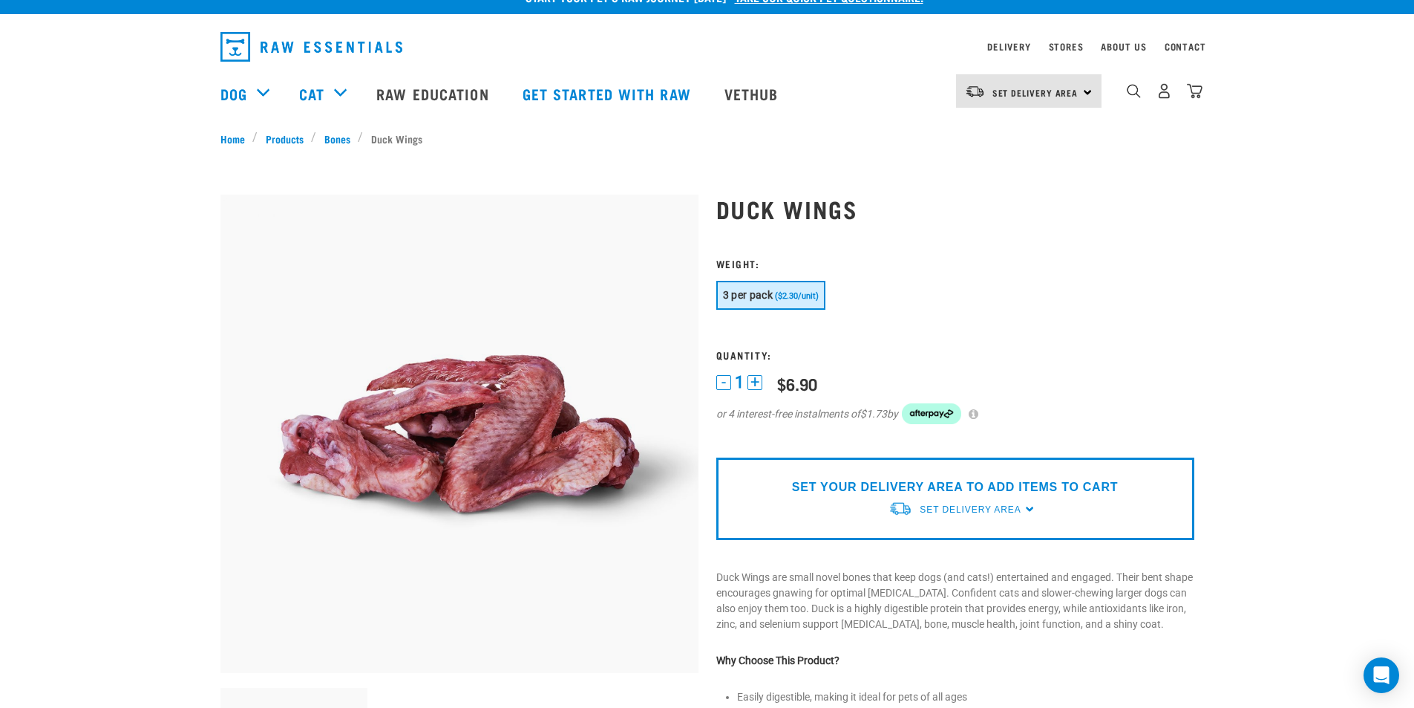
scroll to position [0, 0]
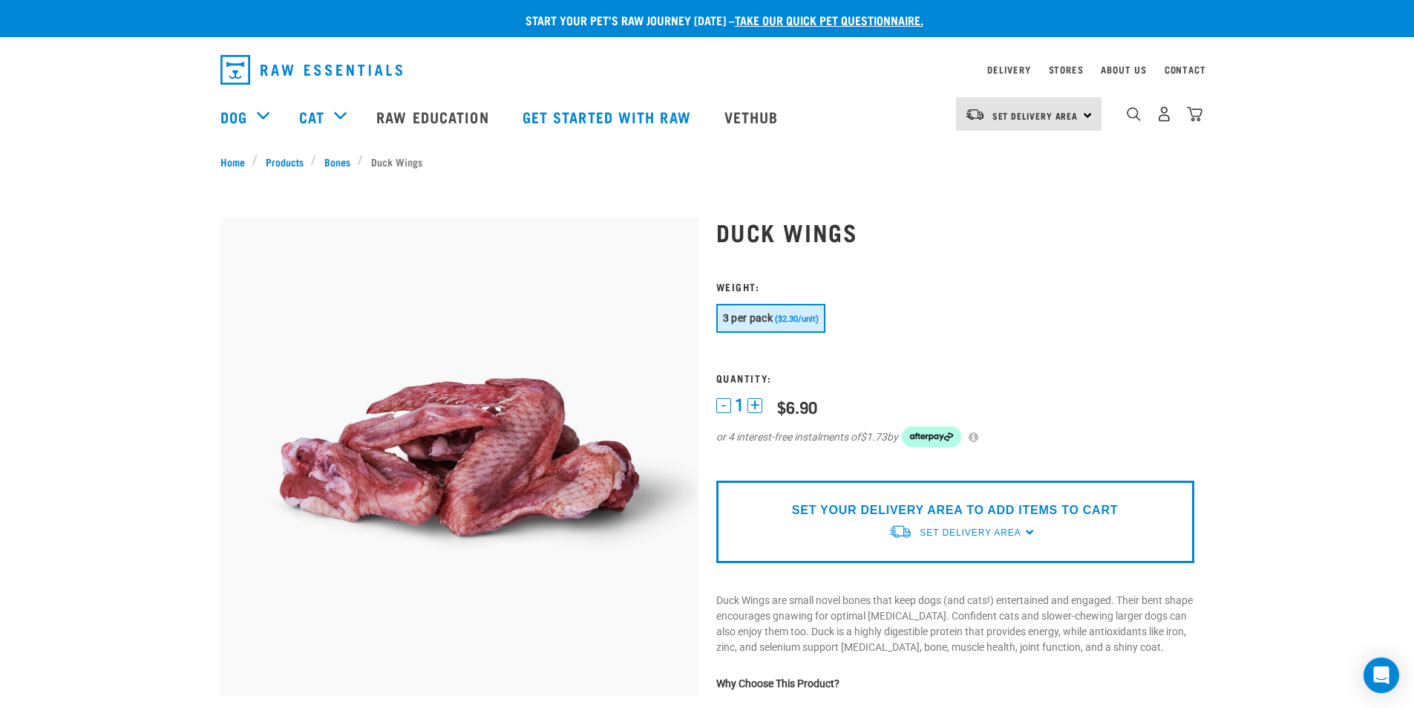
click at [776, 321] on span "($2.30/unit)" at bounding box center [797, 319] width 44 height 10
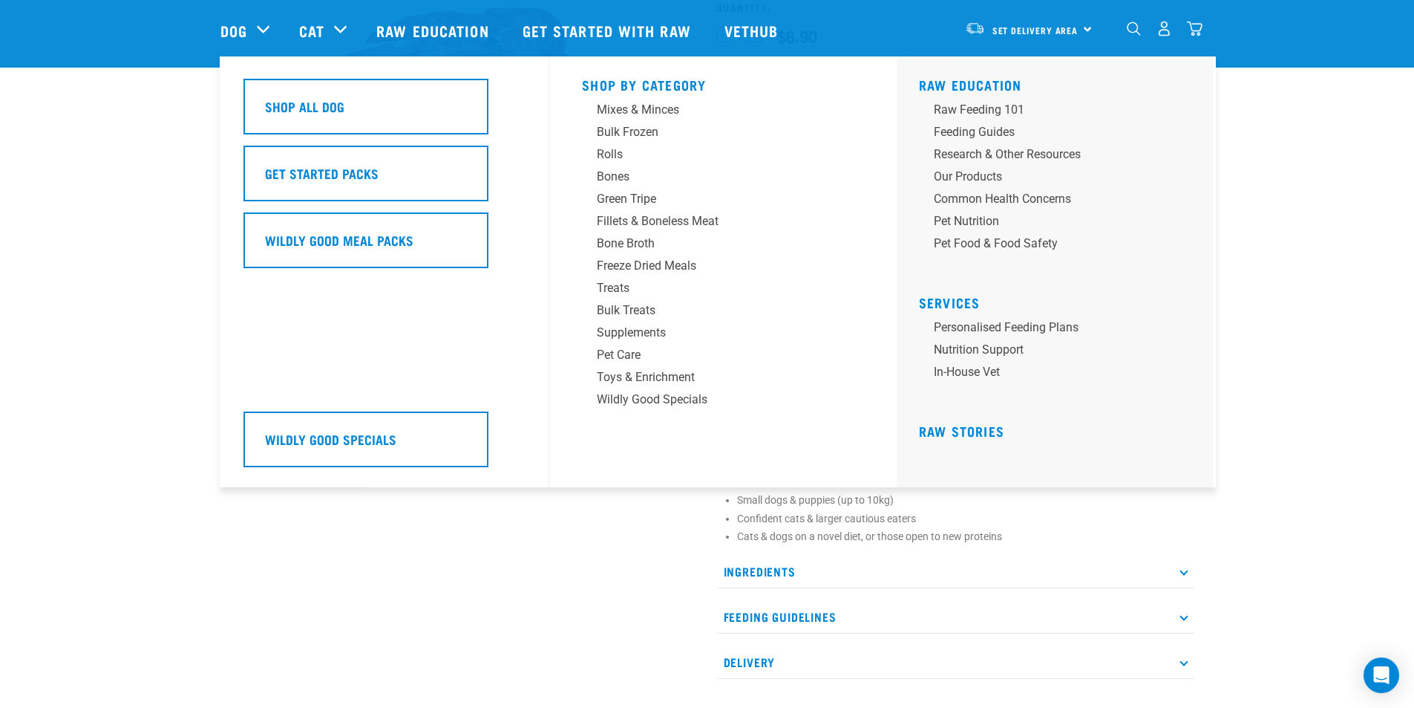
scroll to position [148, 0]
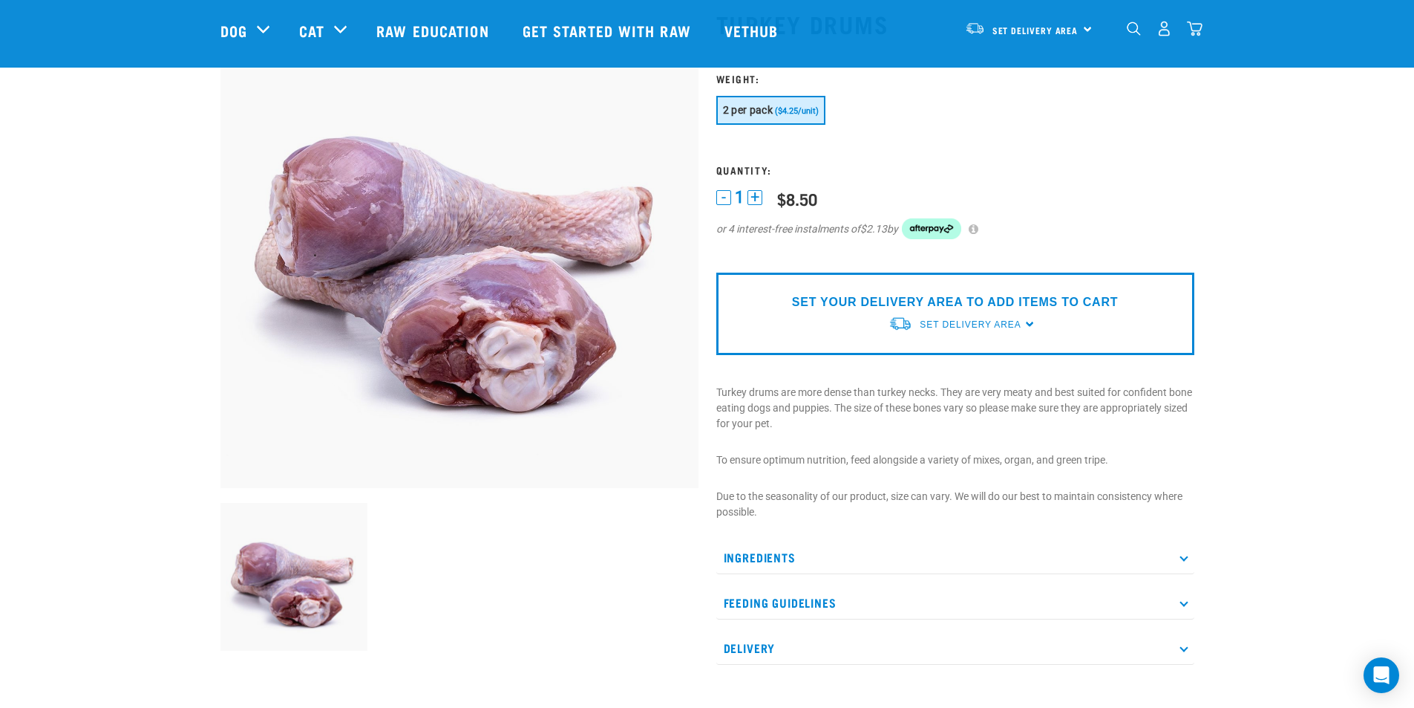
scroll to position [223, 0]
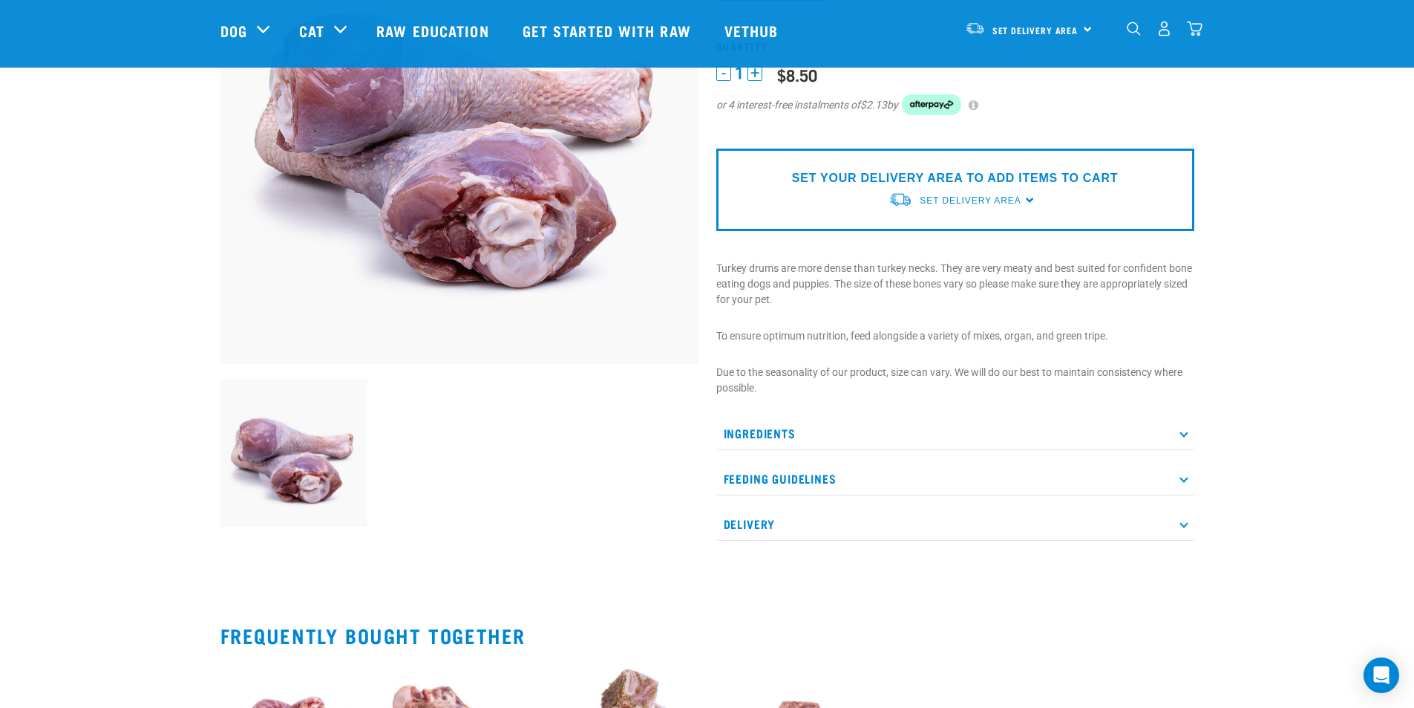
drag, startPoint x: 867, startPoint y: 420, endPoint x: 881, endPoint y: 431, distance: 18.4
click at [867, 420] on p "Ingredients" at bounding box center [955, 433] width 478 height 33
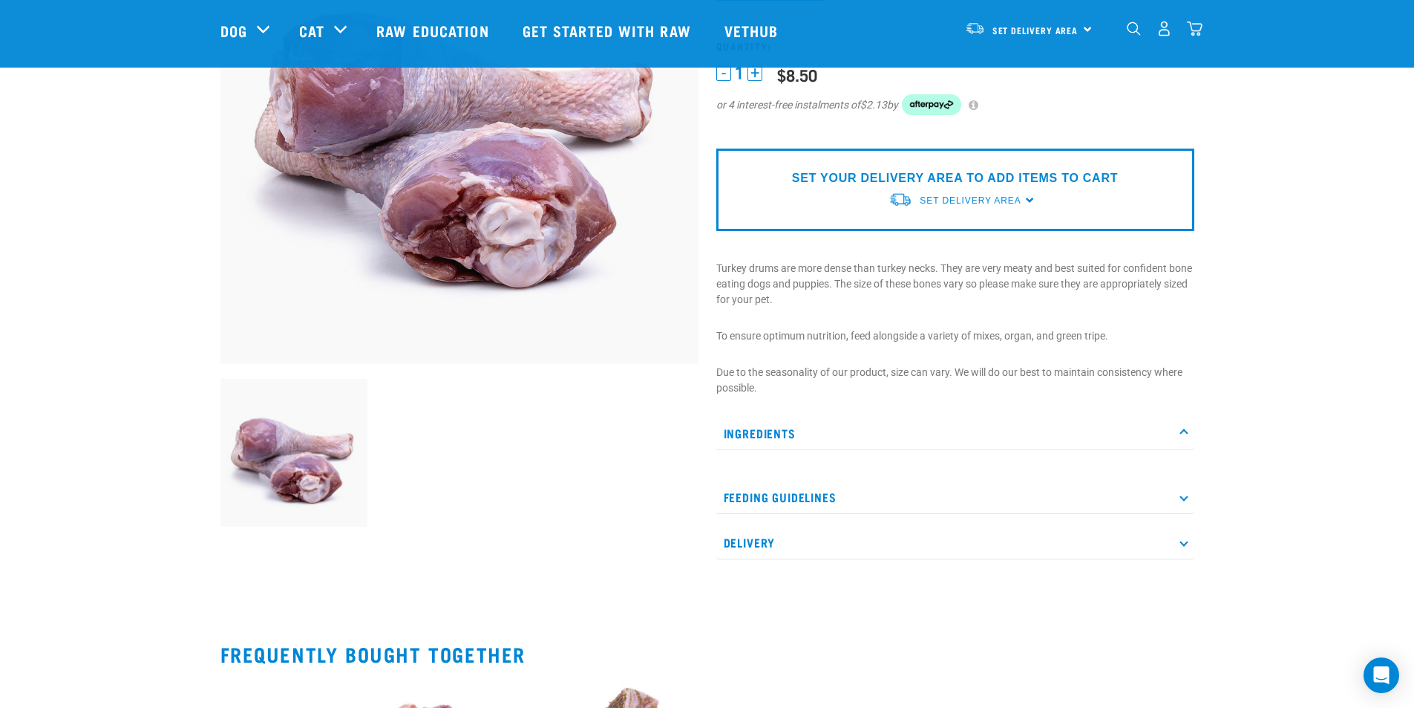
click at [881, 431] on p "Ingredients" at bounding box center [955, 433] width 478 height 33
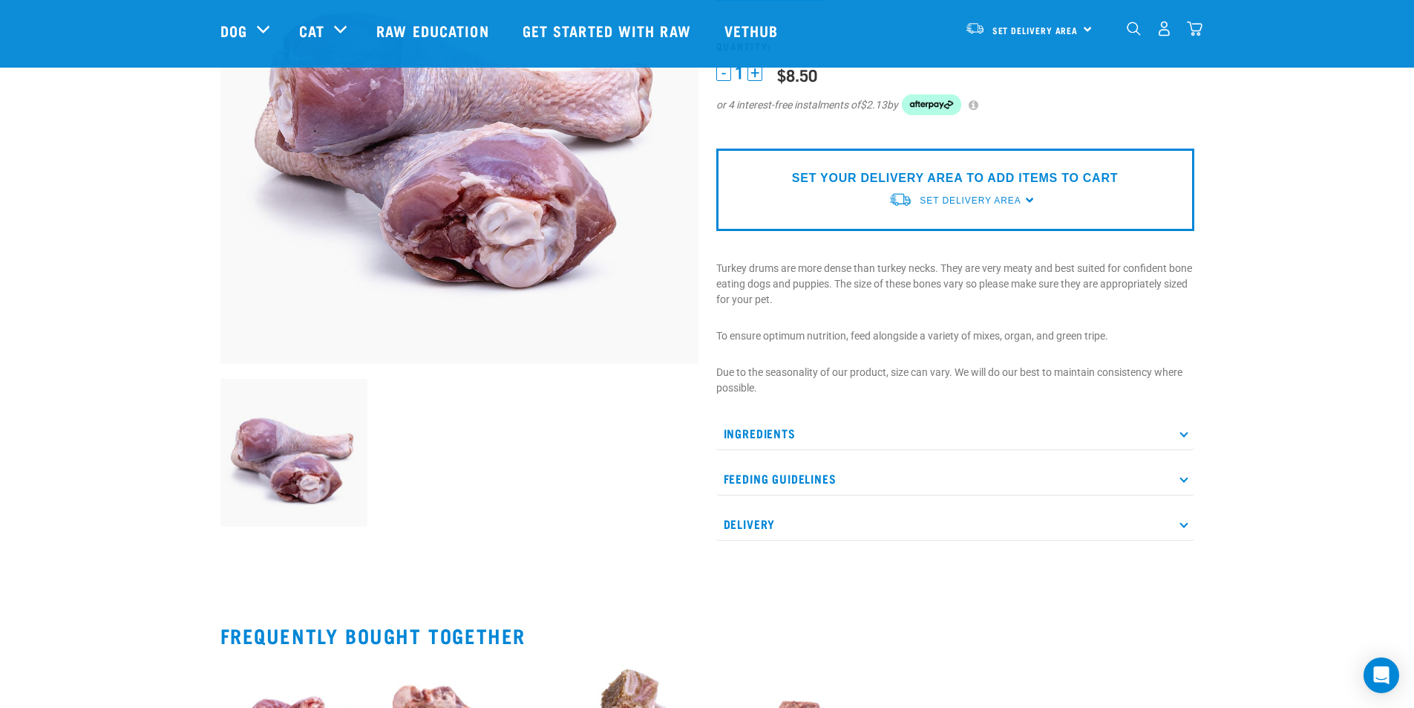
click at [890, 473] on p "Feeding Guidelines" at bounding box center [955, 478] width 478 height 33
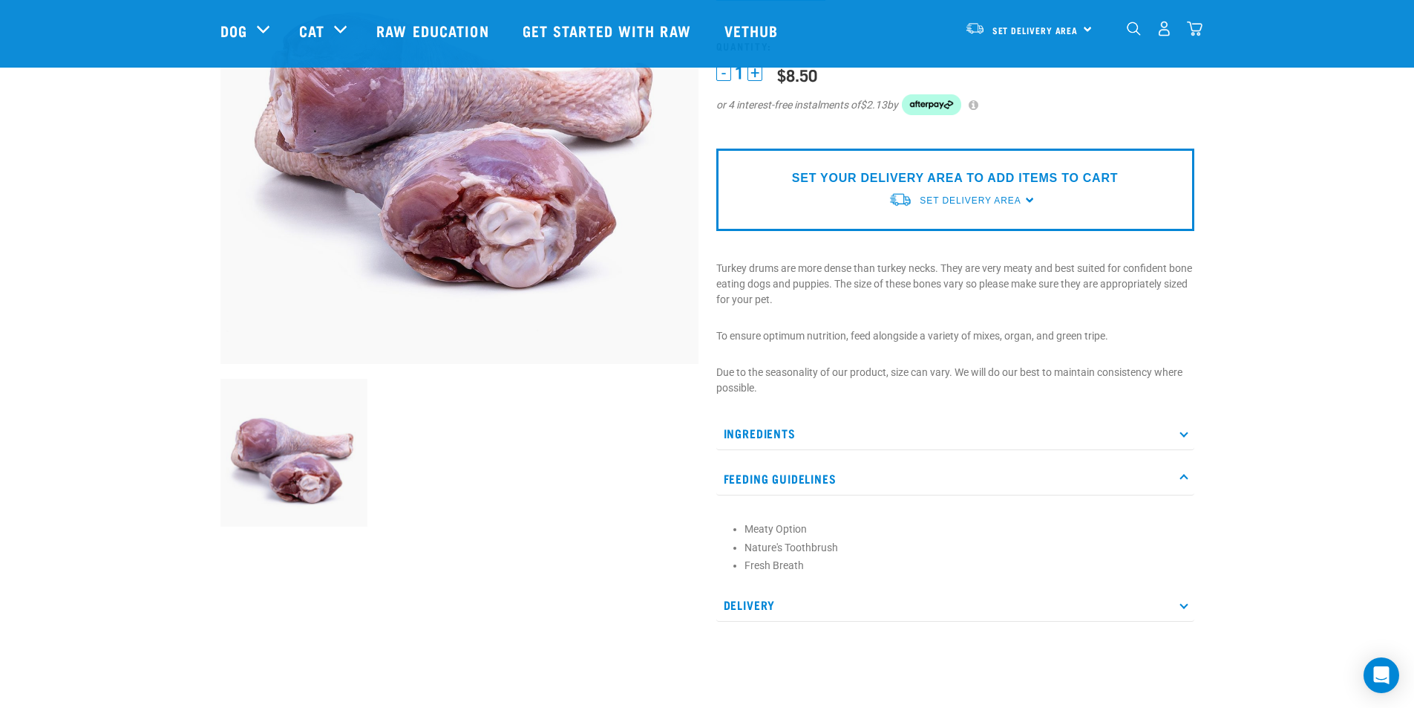
click at [890, 478] on p "Feeding Guidelines" at bounding box center [955, 478] width 478 height 33
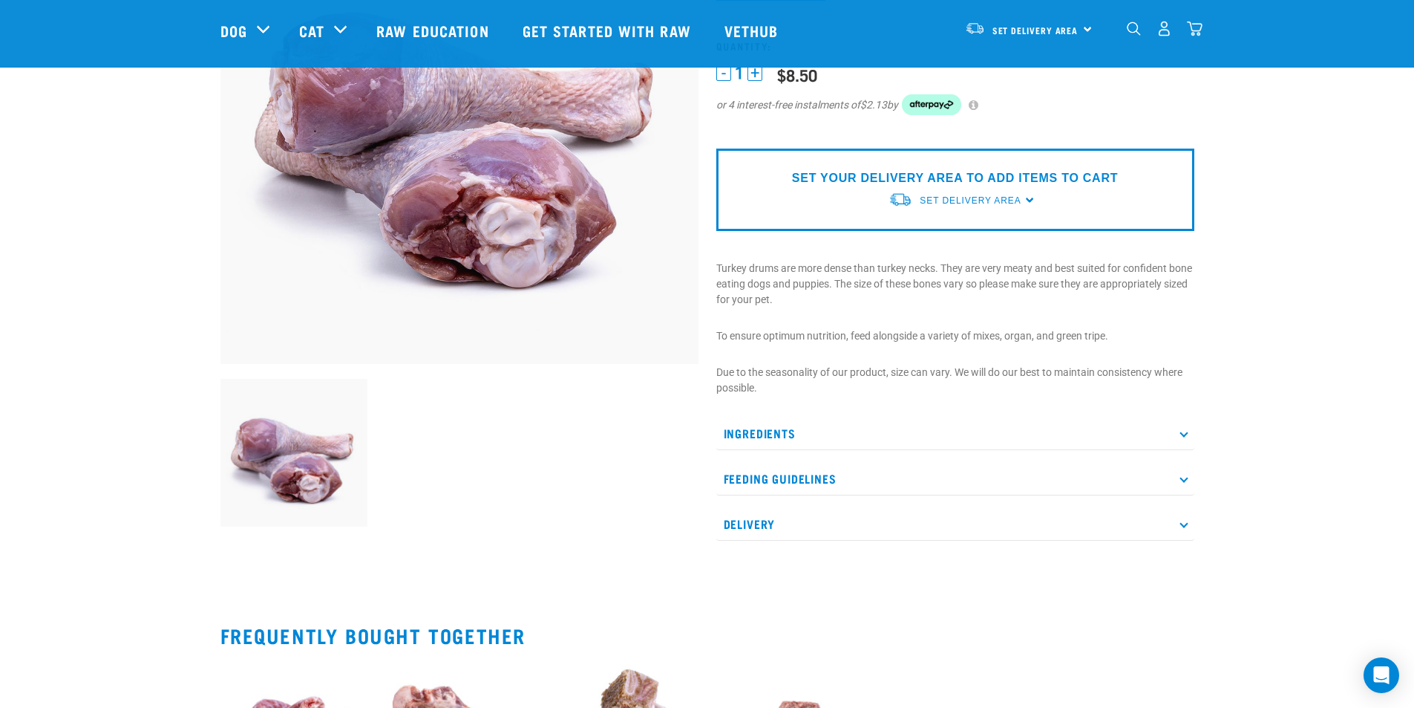
click at [889, 532] on p "Delivery" at bounding box center [955, 523] width 478 height 33
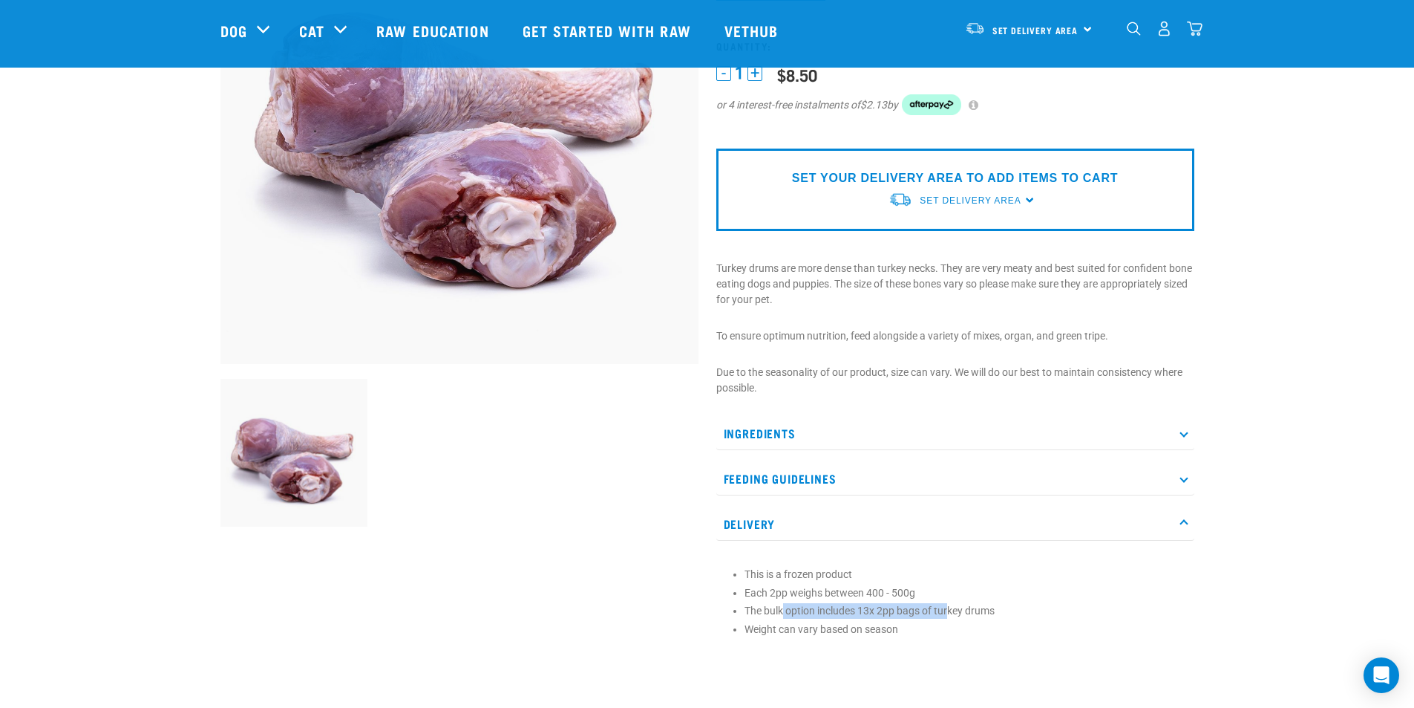
drag, startPoint x: 785, startPoint y: 610, endPoint x: 950, endPoint y: 610, distance: 165.6
click at [950, 610] on li "The bulk option includes 13x 2pp bags of turkey drums" at bounding box center [966, 611] width 443 height 16
click at [983, 614] on li "The bulk option includes 13x 2pp bags of turkey drums" at bounding box center [966, 611] width 443 height 16
drag, startPoint x: 868, startPoint y: 593, endPoint x: 924, endPoint y: 593, distance: 55.7
click at [924, 593] on li "Each 2pp weighs between 400 - 500g" at bounding box center [966, 593] width 443 height 16
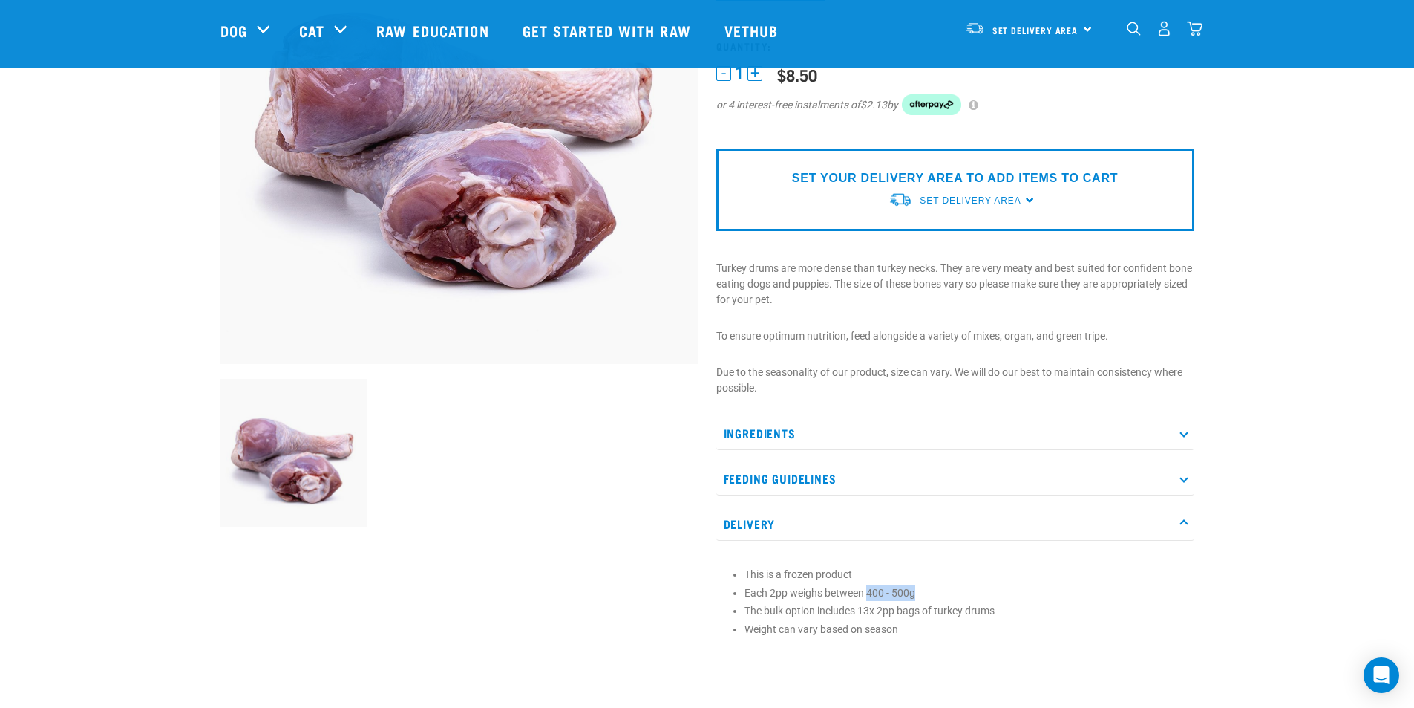
click at [904, 595] on li "Each 2pp weighs between 400 - 500g" at bounding box center [966, 593] width 443 height 16
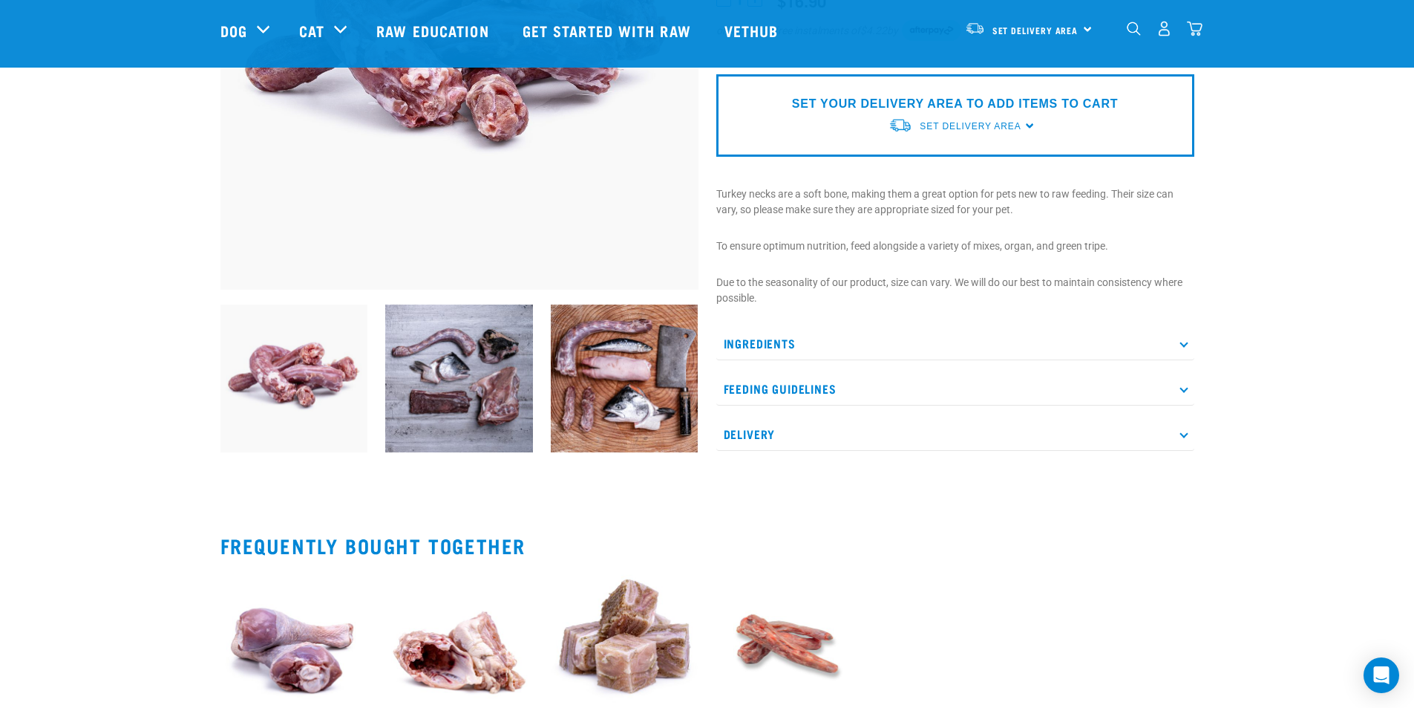
scroll to position [223, 0]
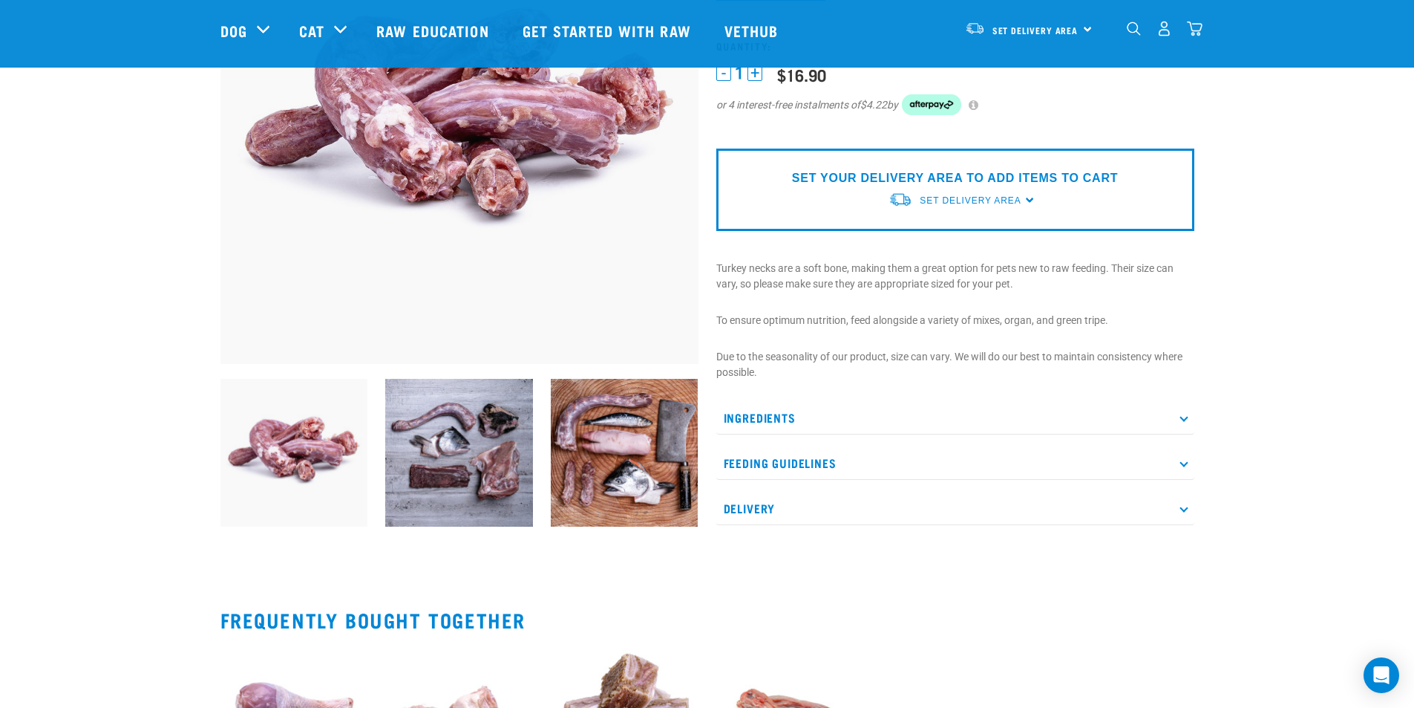
click at [782, 420] on p "Ingredients" at bounding box center [955, 417] width 478 height 33
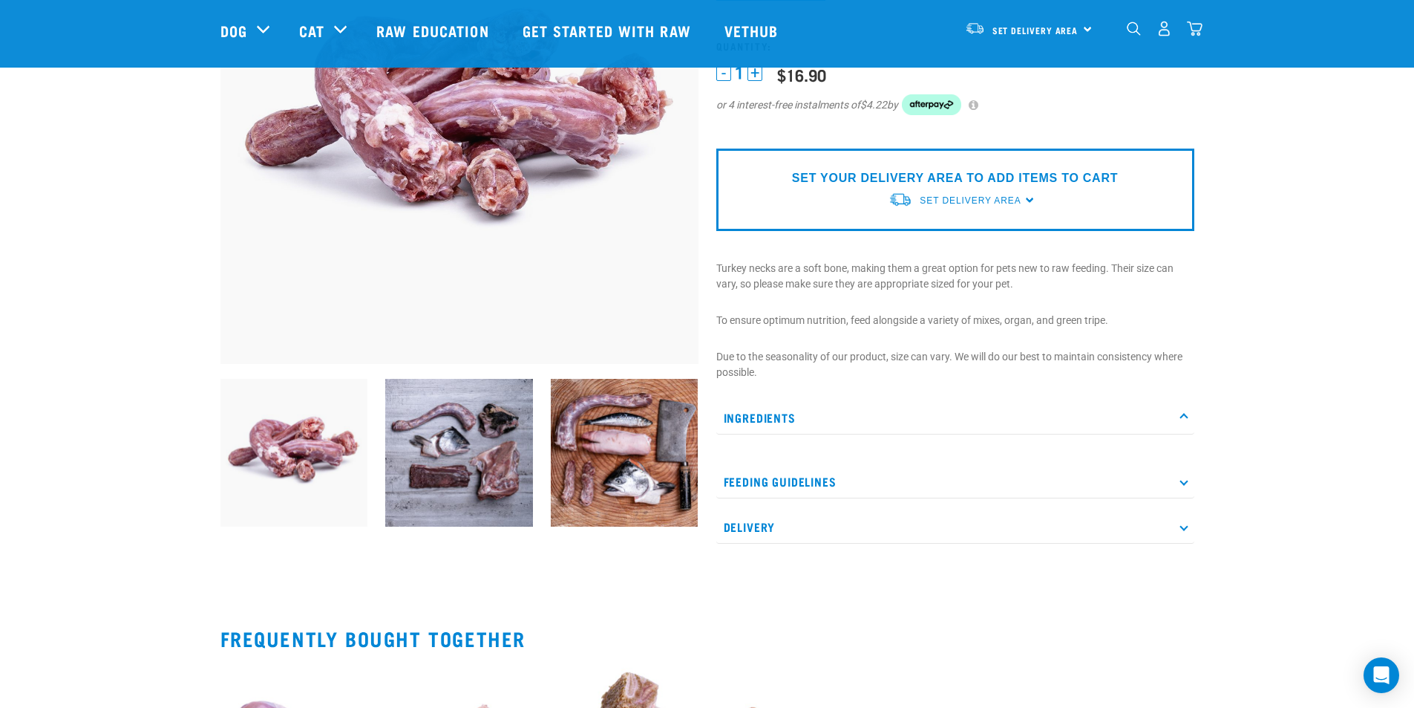
click at [866, 421] on p "Ingredients" at bounding box center [955, 417] width 478 height 33
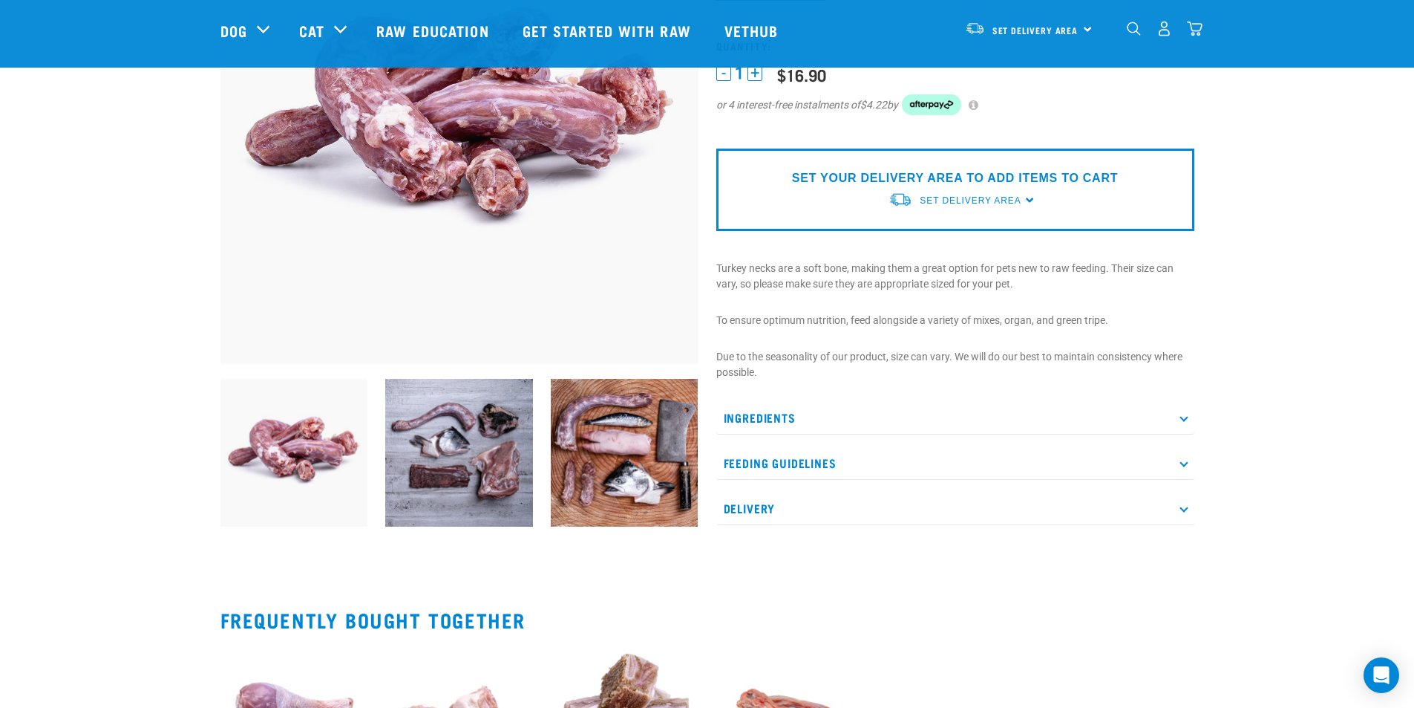
click at [865, 459] on p "Feeding Guidelines" at bounding box center [955, 462] width 478 height 33
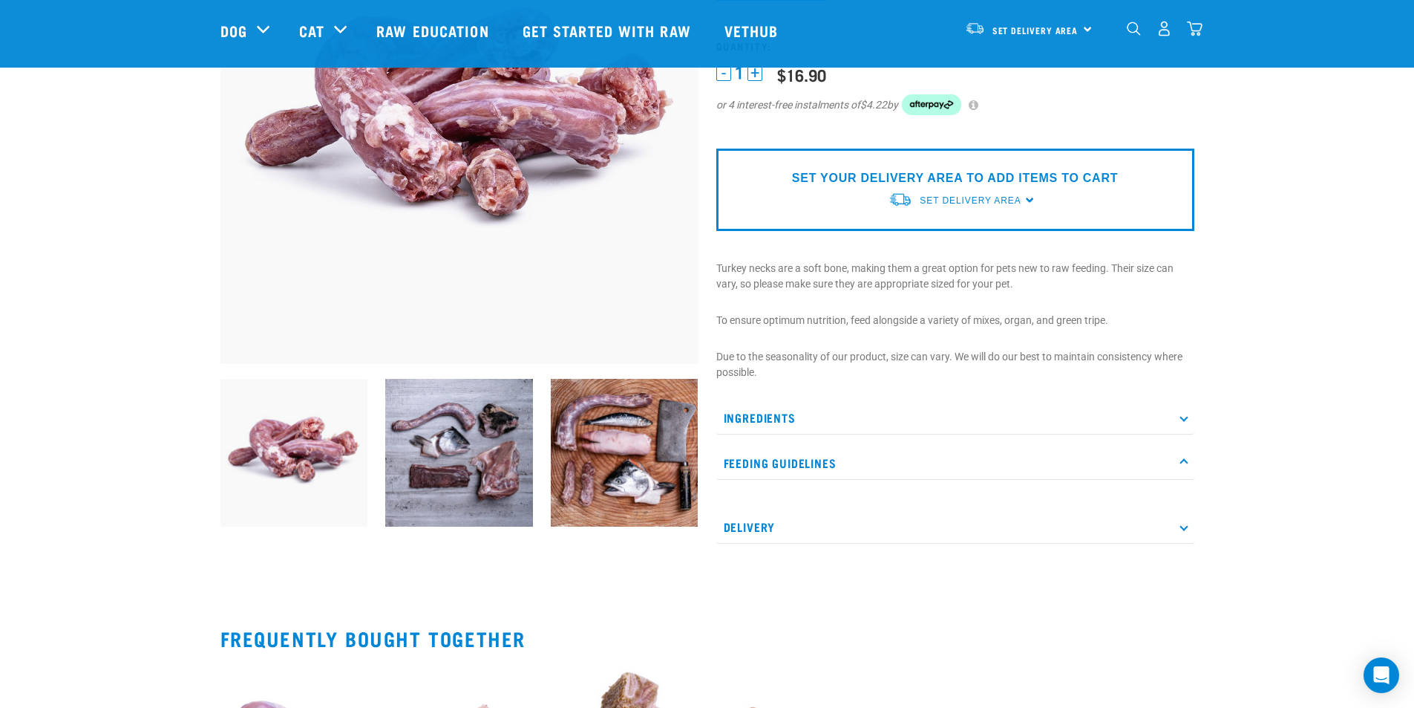
click at [865, 459] on p "Feeding Guidelines" at bounding box center [955, 462] width 478 height 33
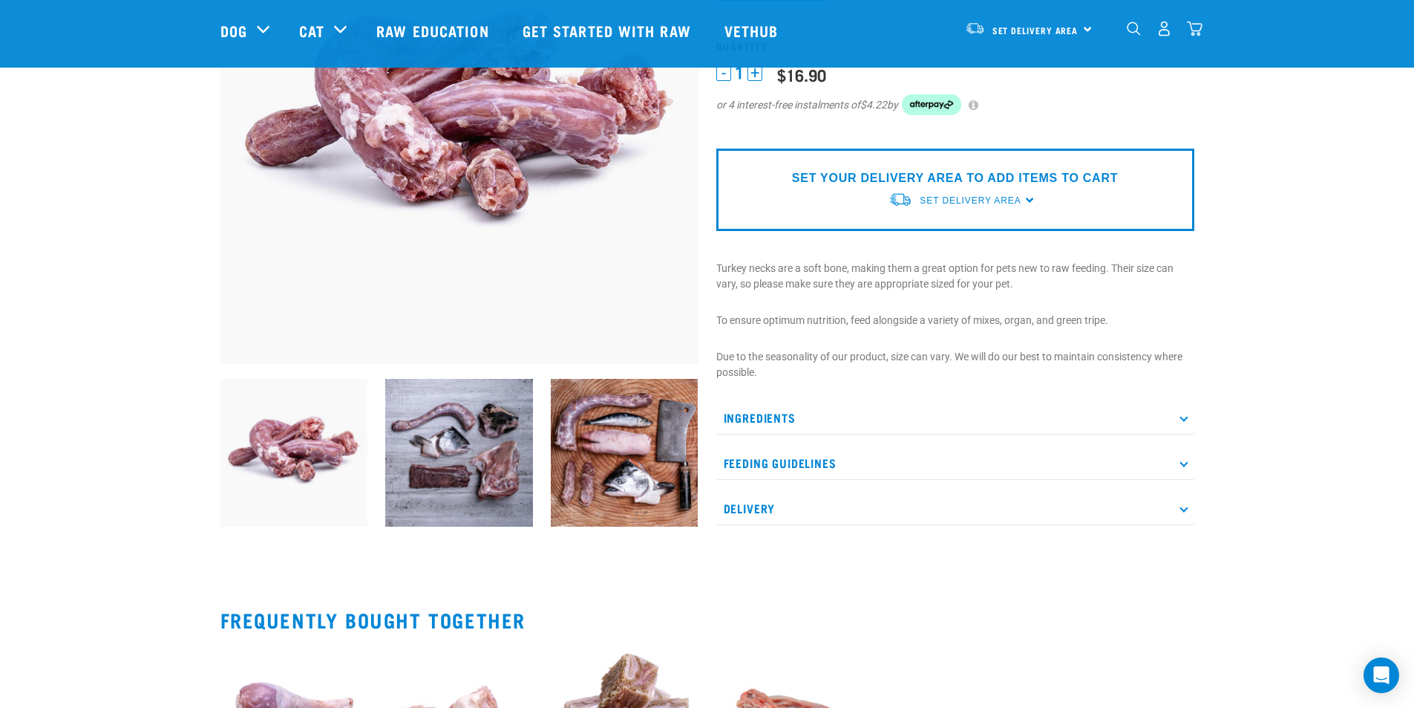
click at [862, 515] on p "Delivery" at bounding box center [955, 508] width 478 height 33
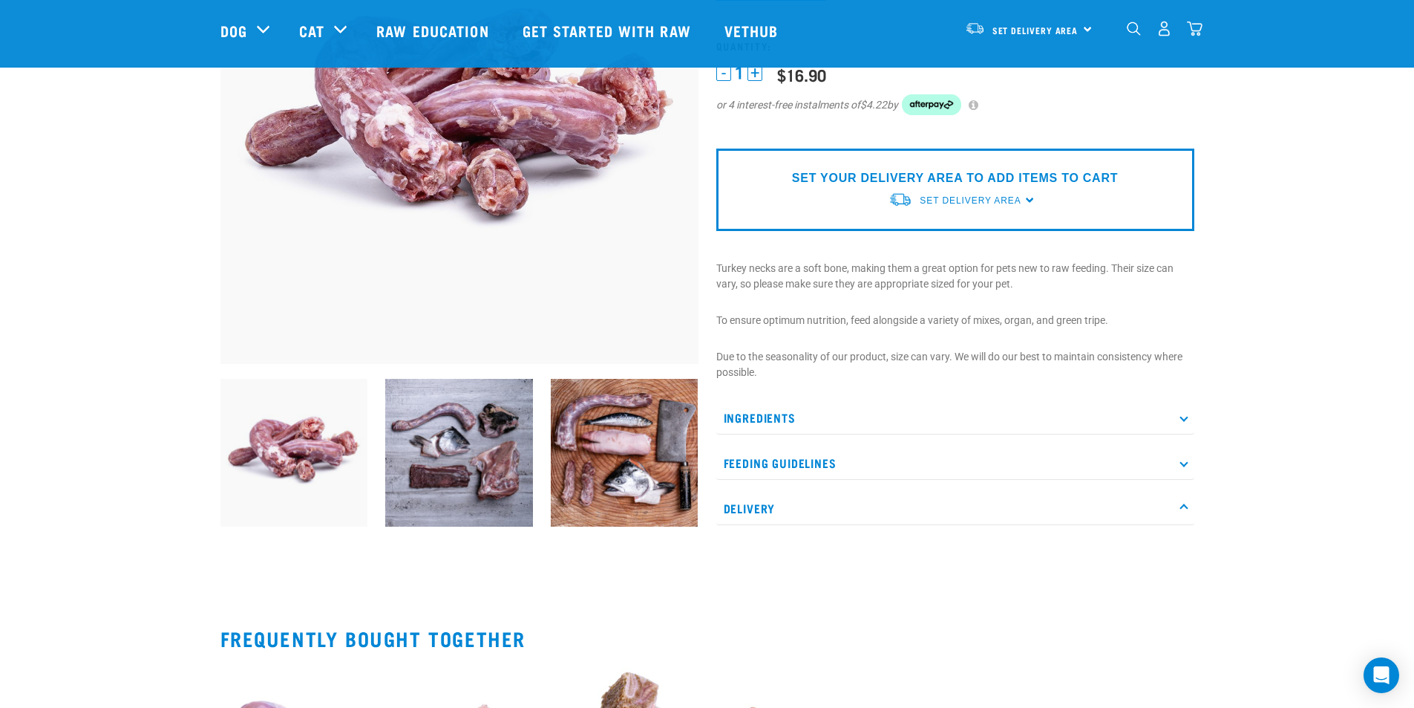
click at [862, 515] on p "Delivery" at bounding box center [955, 508] width 478 height 33
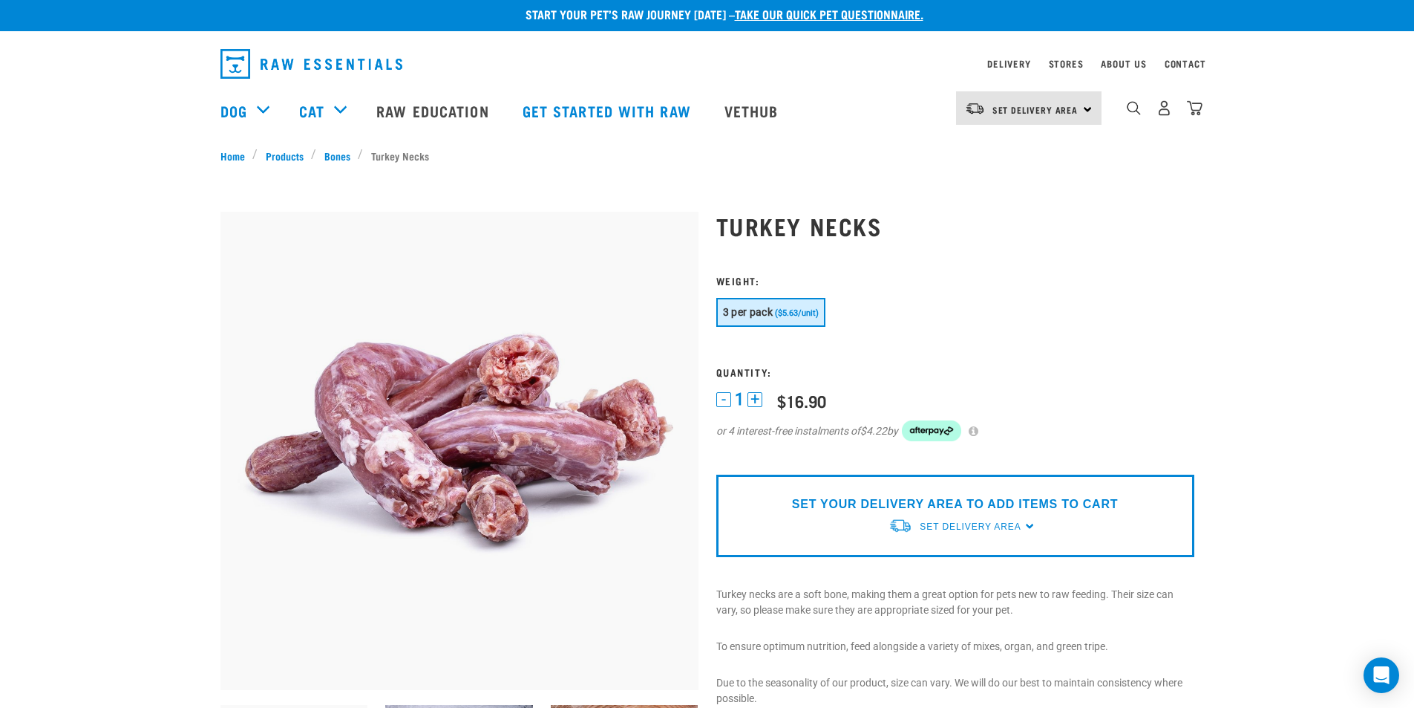
scroll to position [0, 0]
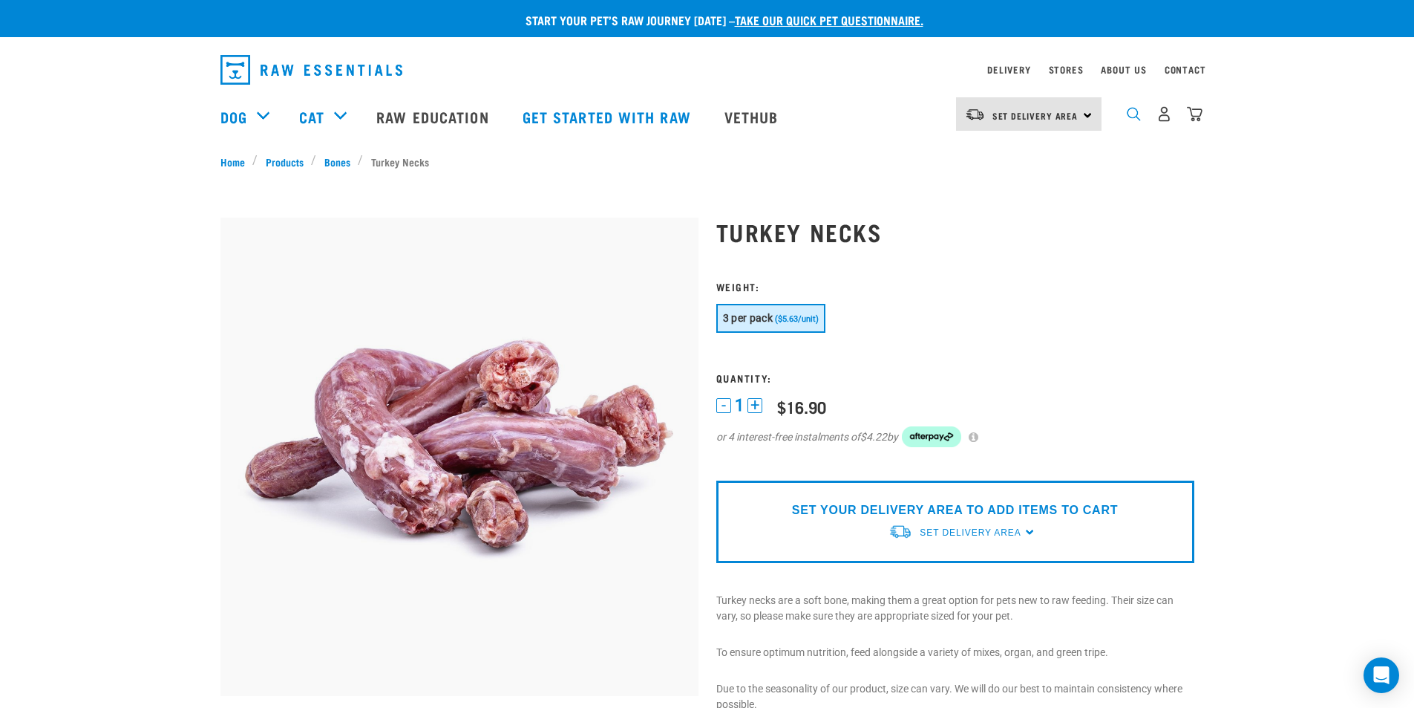
click at [1127, 121] on img "dropdown navigation" at bounding box center [1134, 114] width 14 height 14
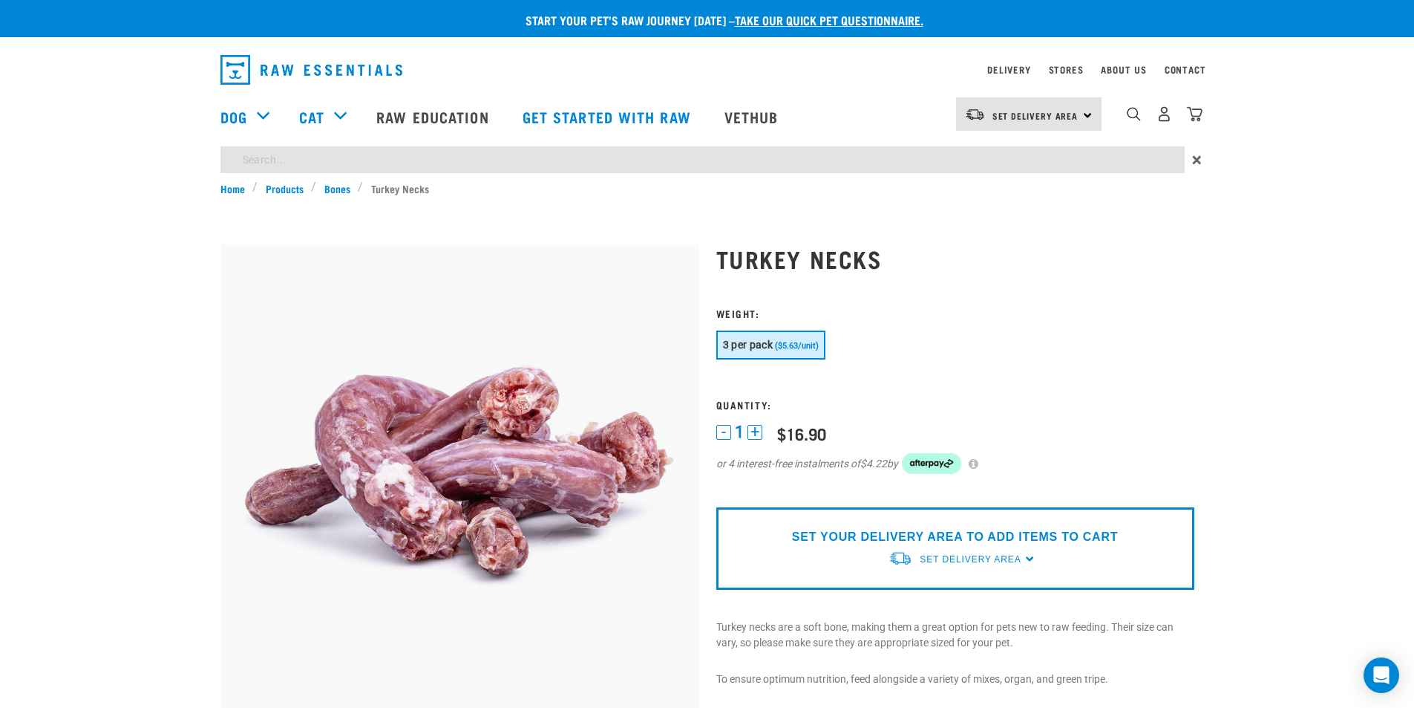
click at [1097, 162] on input "search" at bounding box center [703, 159] width 964 height 27
type input "veal tail"
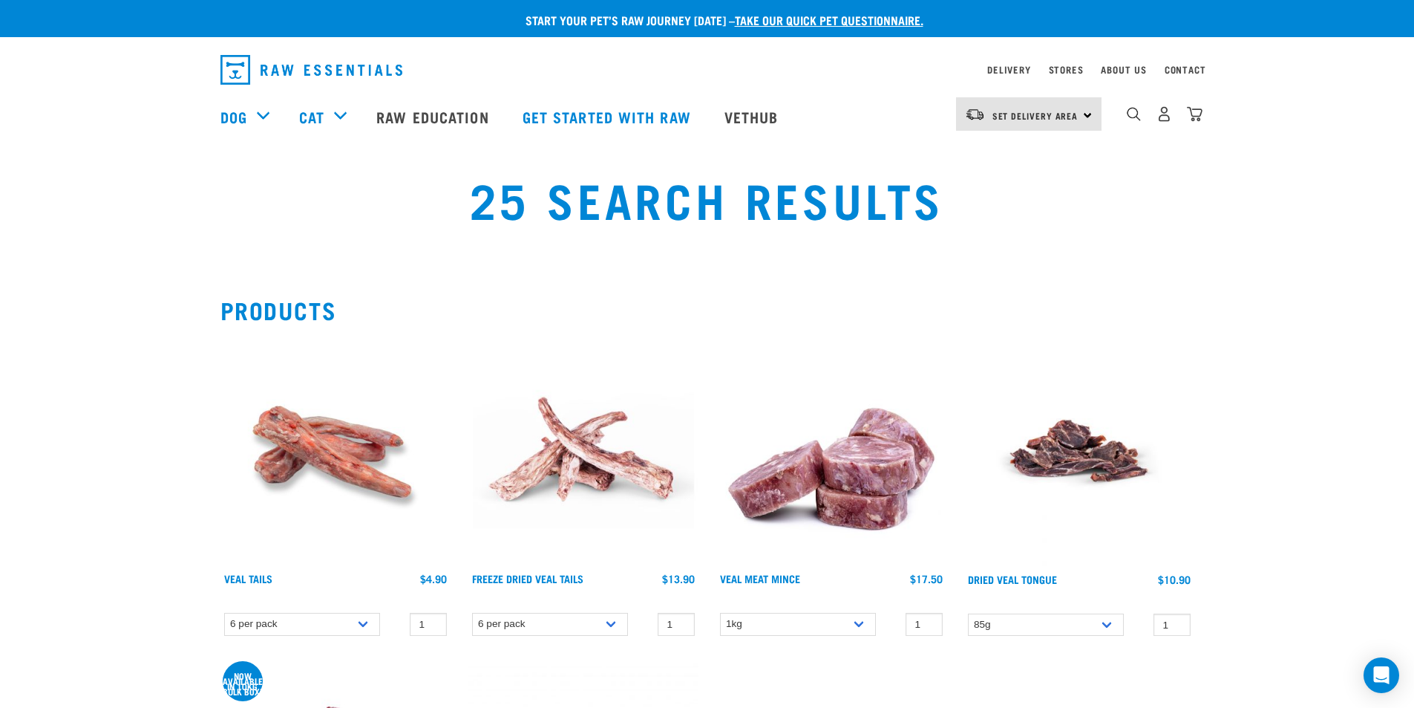
click at [357, 466] on img at bounding box center [336, 450] width 230 height 230
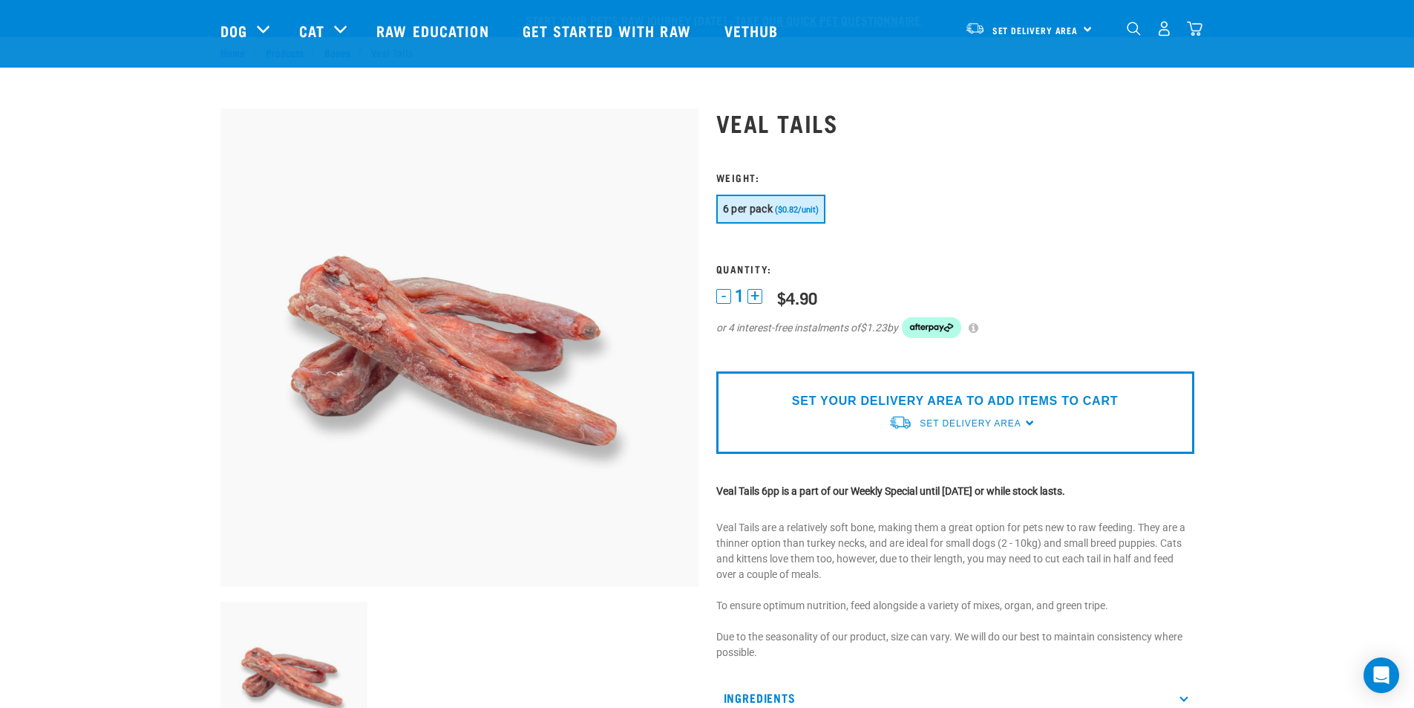
scroll to position [297, 0]
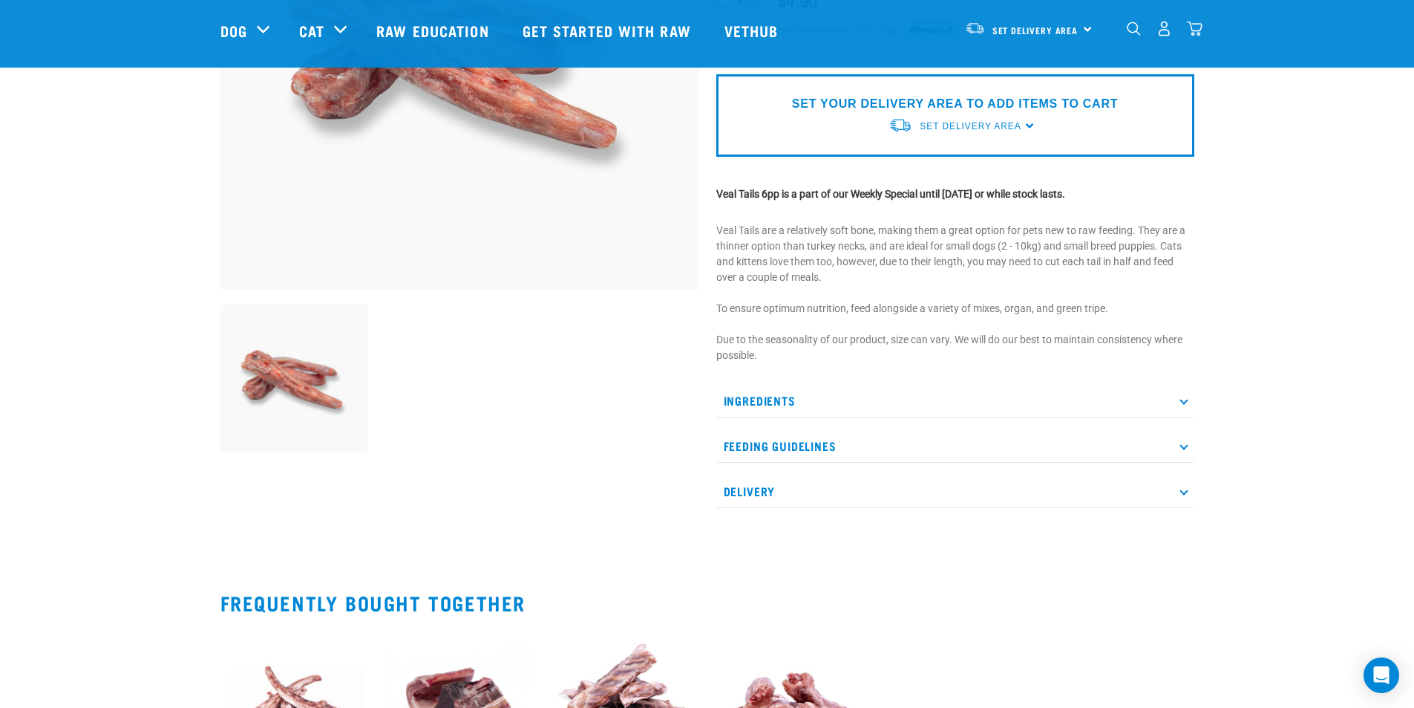
click at [846, 413] on p "Ingredients" at bounding box center [955, 400] width 478 height 33
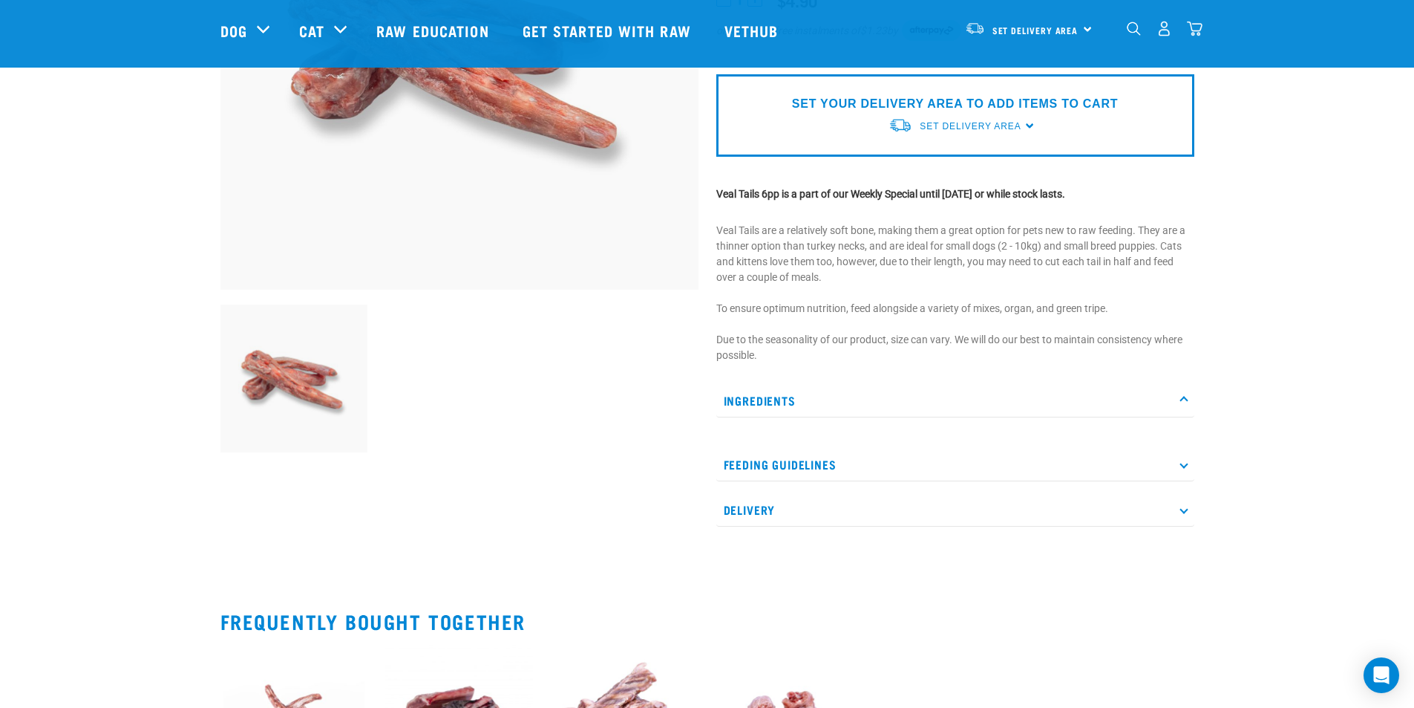
click at [863, 455] on p "Feeding Guidelines" at bounding box center [955, 464] width 478 height 33
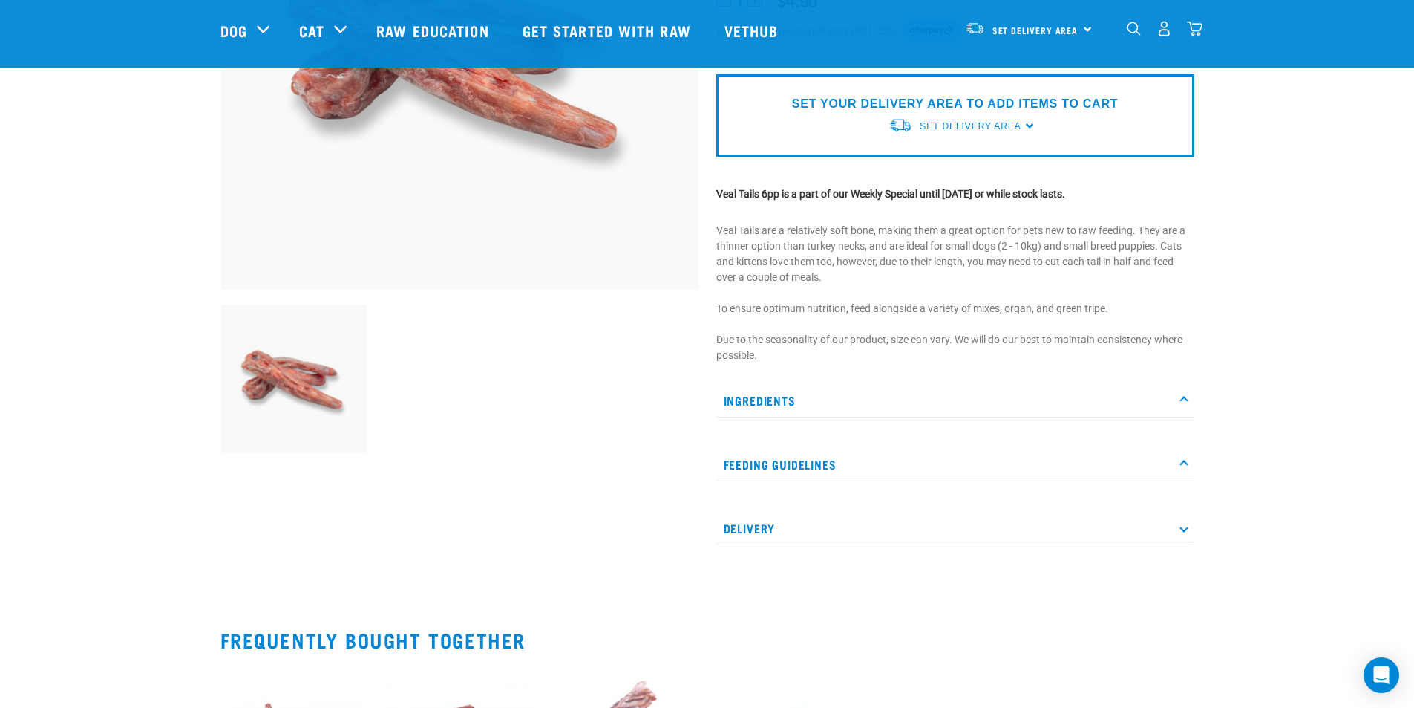
click at [872, 531] on p "Delivery" at bounding box center [955, 528] width 478 height 33
